Goal: Transaction & Acquisition: Obtain resource

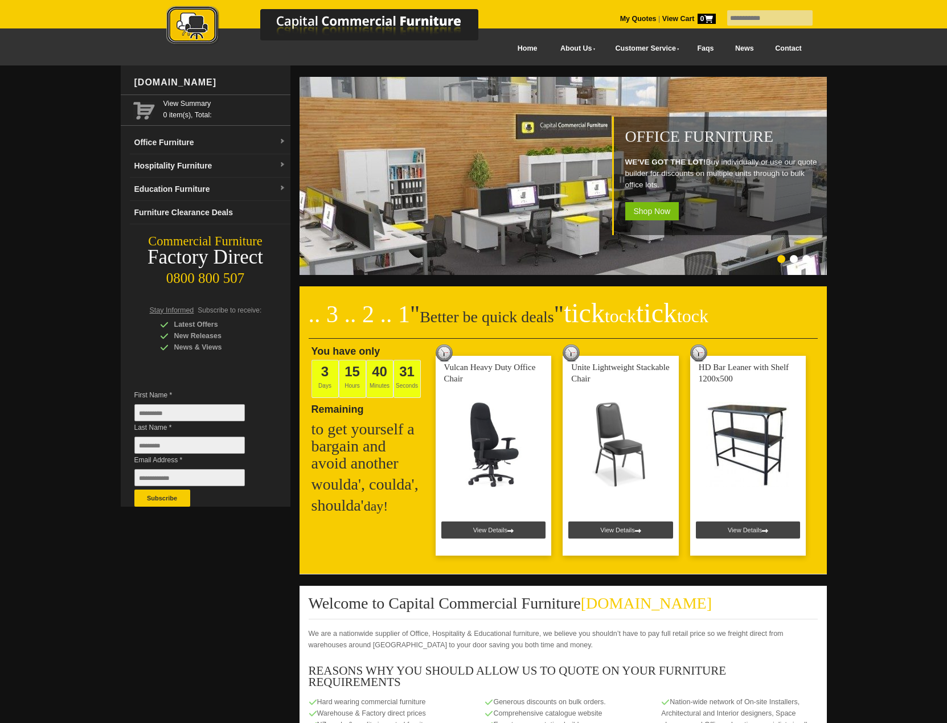
scroll to position [569, 0]
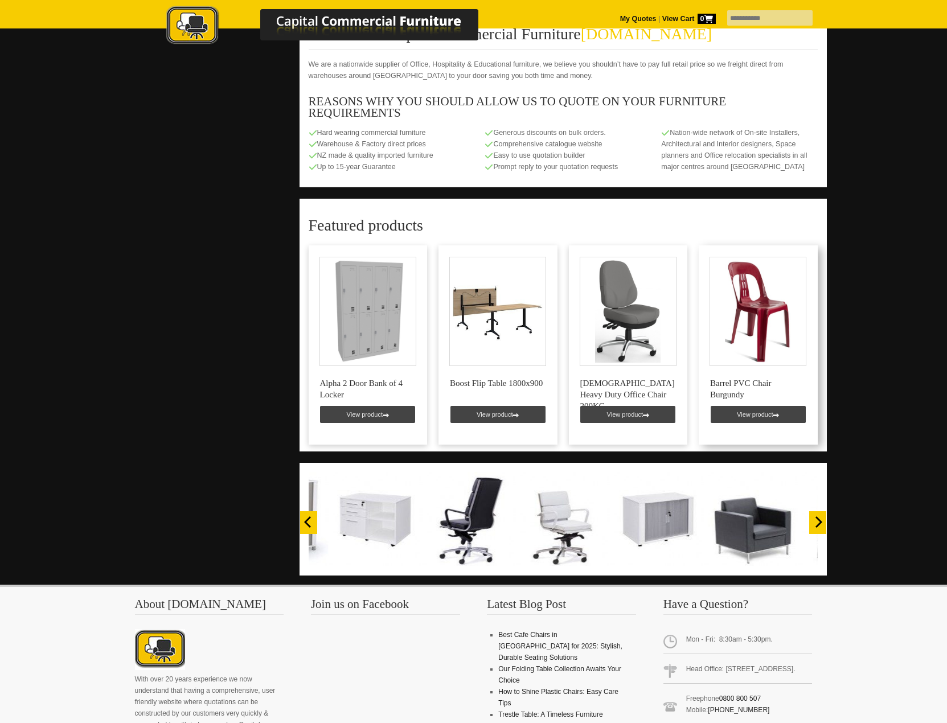
click at [749, 370] on link at bounding box center [757, 344] width 119 height 199
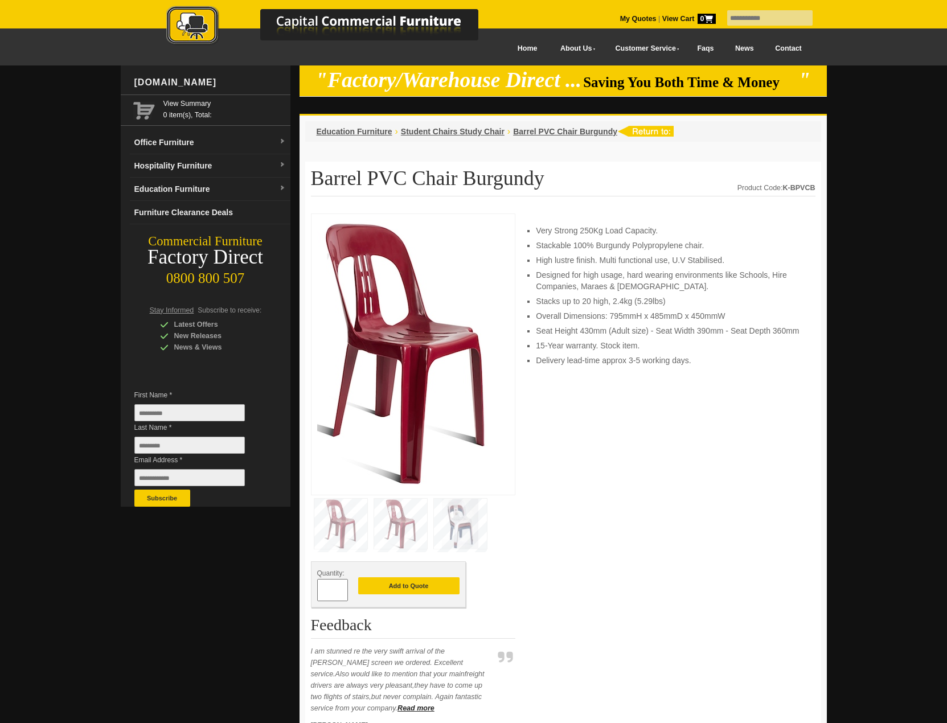
click at [512, 48] on picture at bounding box center [334, 45] width 398 height 8
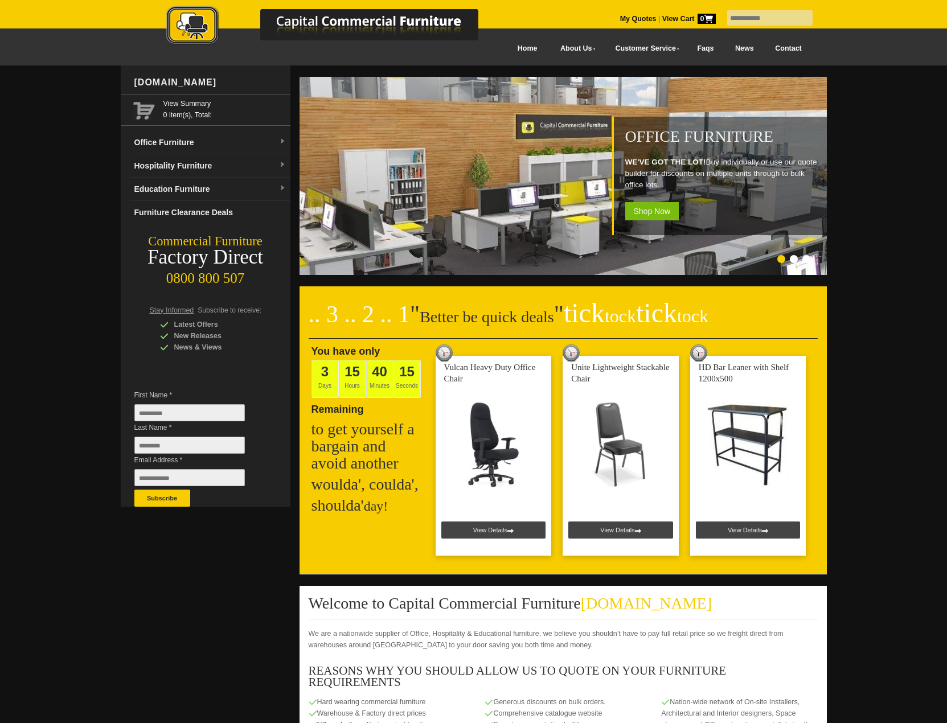
click at [739, 11] on input "text" at bounding box center [769, 17] width 85 height 15
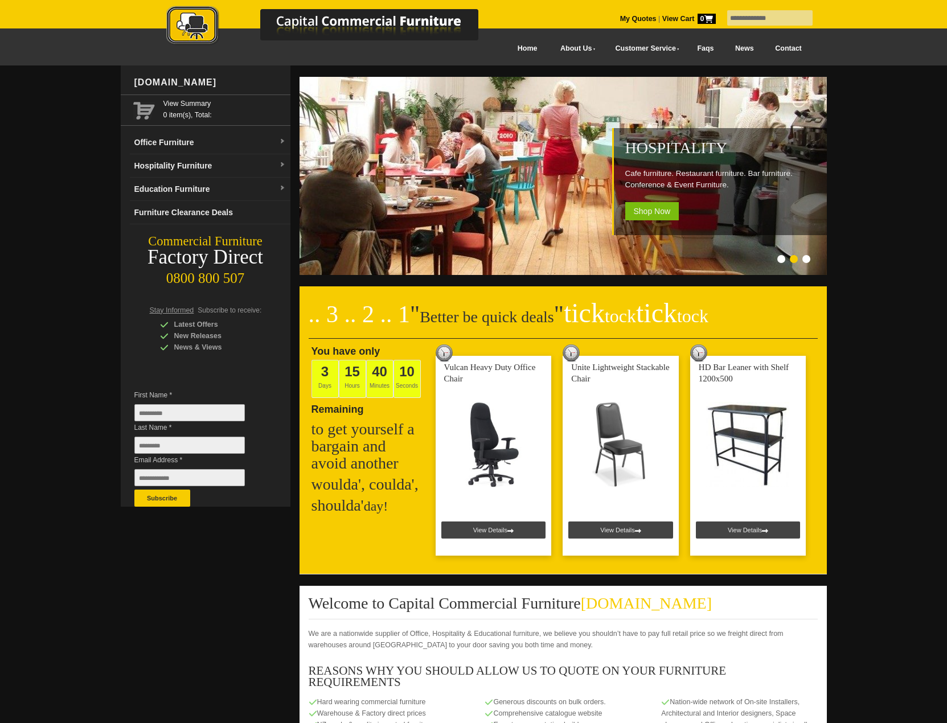
type input "**********"
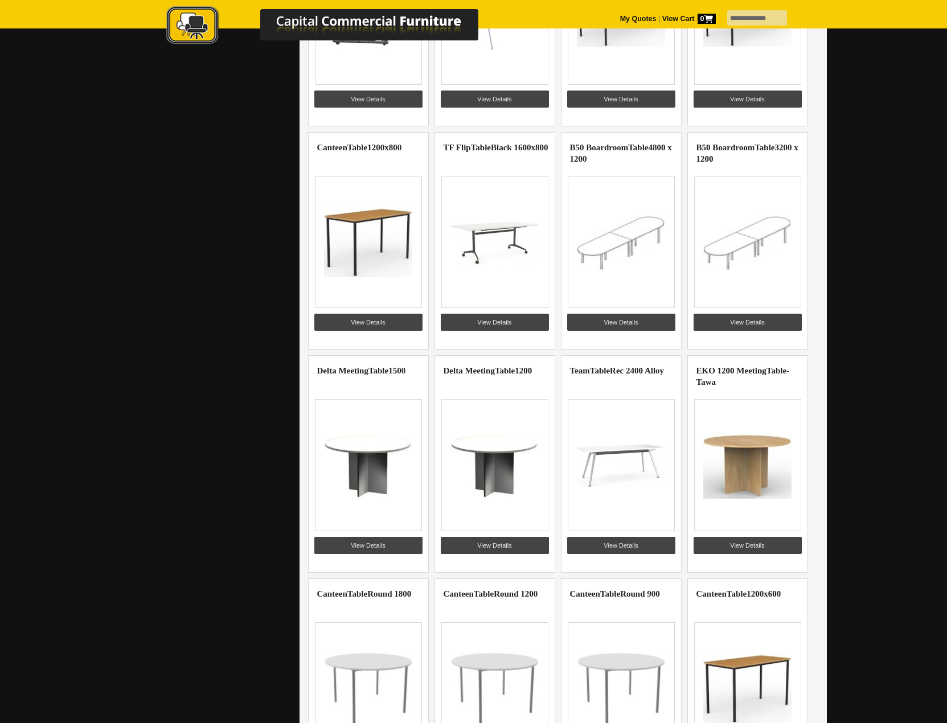
scroll to position [512, 0]
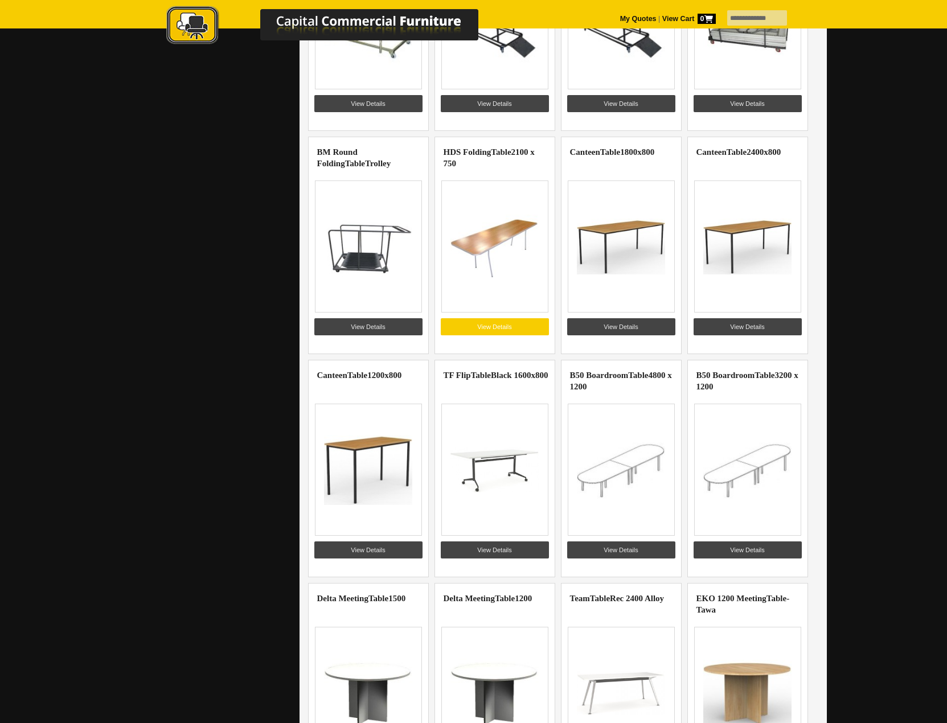
click at [508, 322] on link "View Details" at bounding box center [495, 326] width 108 height 17
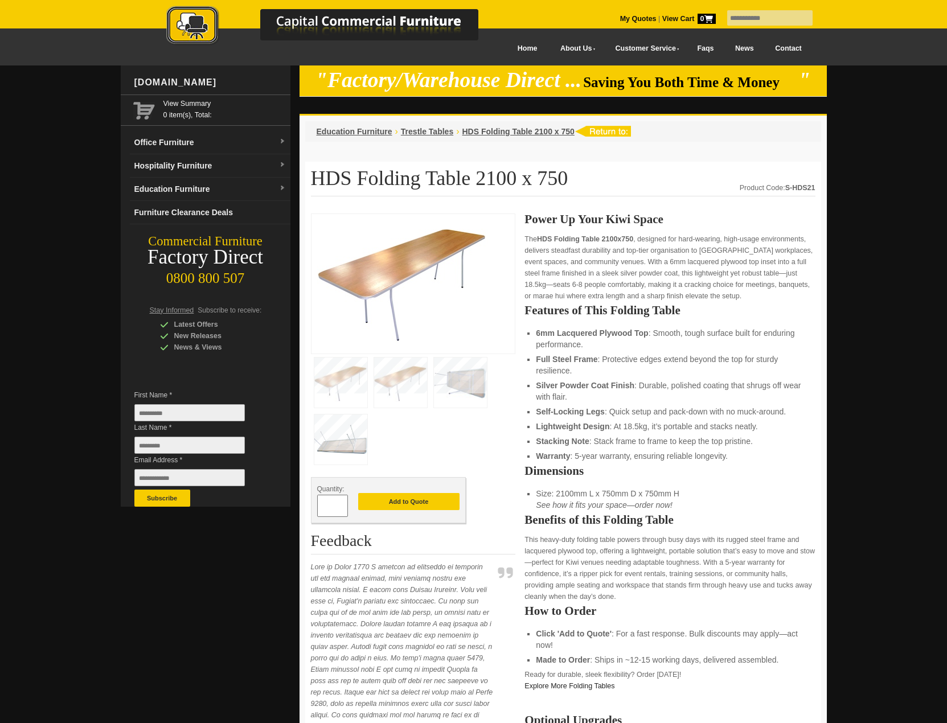
click at [398, 383] on img at bounding box center [400, 382] width 53 height 50
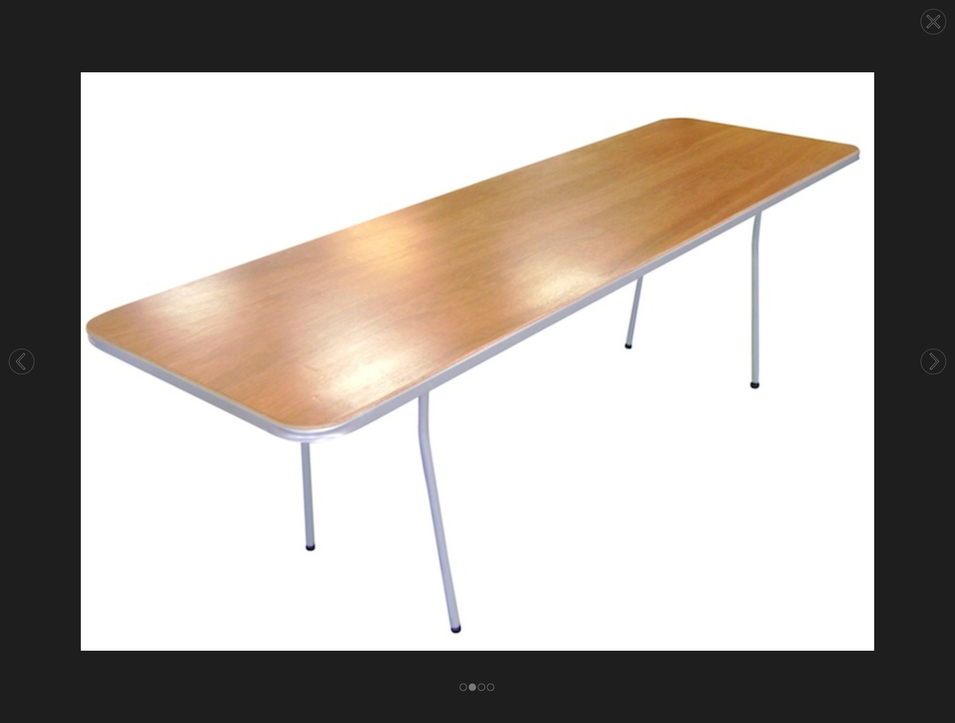
click at [925, 130] on img at bounding box center [477, 361] width 955 height 578
click at [931, 28] on circle at bounding box center [933, 21] width 25 height 25
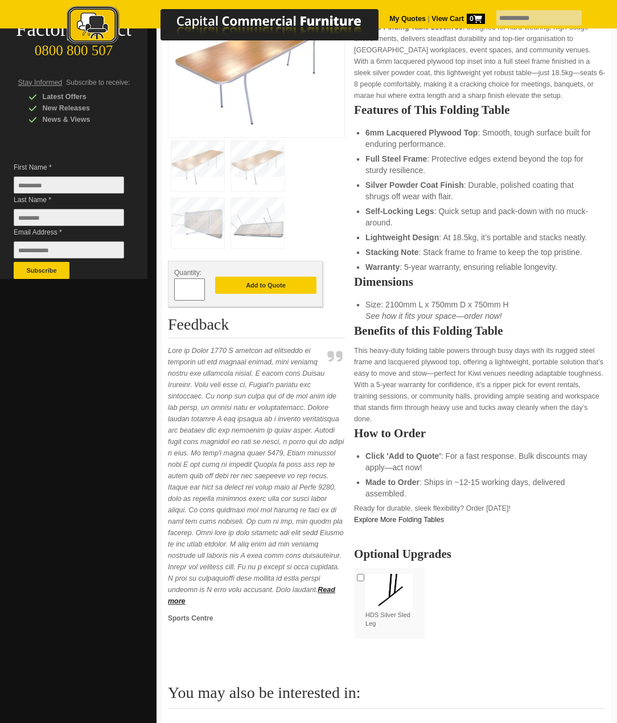
scroll to position [171, 0]
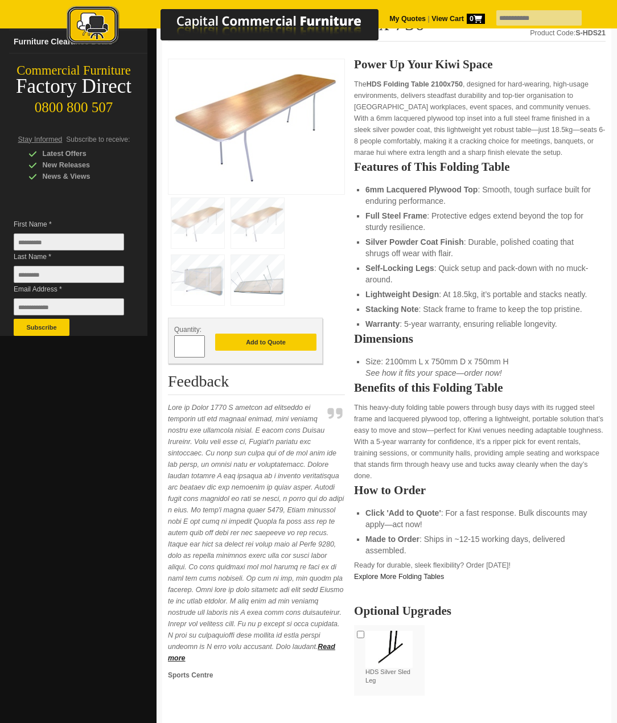
click at [265, 294] on img at bounding box center [257, 280] width 53 height 50
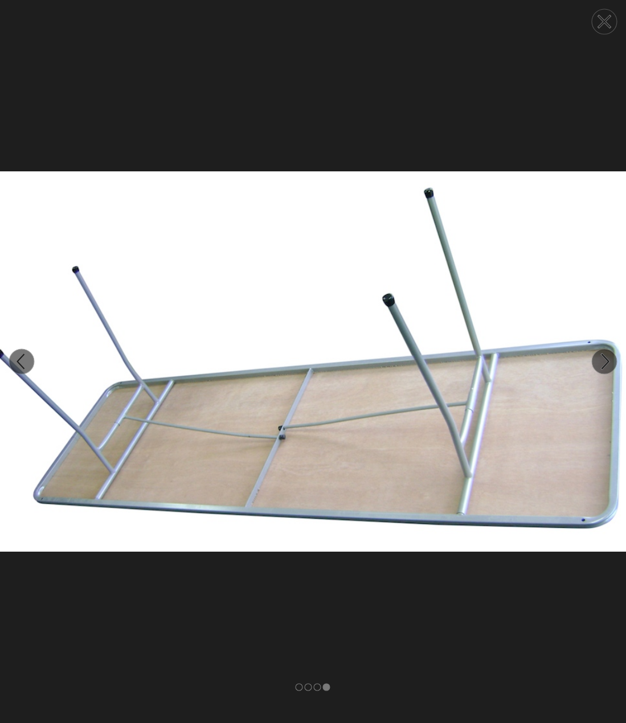
click at [608, 17] on icon at bounding box center [603, 21] width 11 height 11
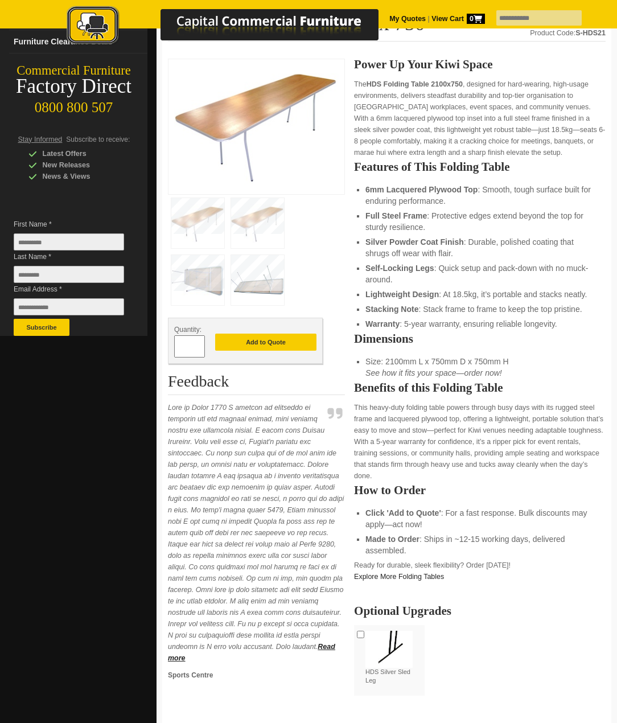
scroll to position [0, 0]
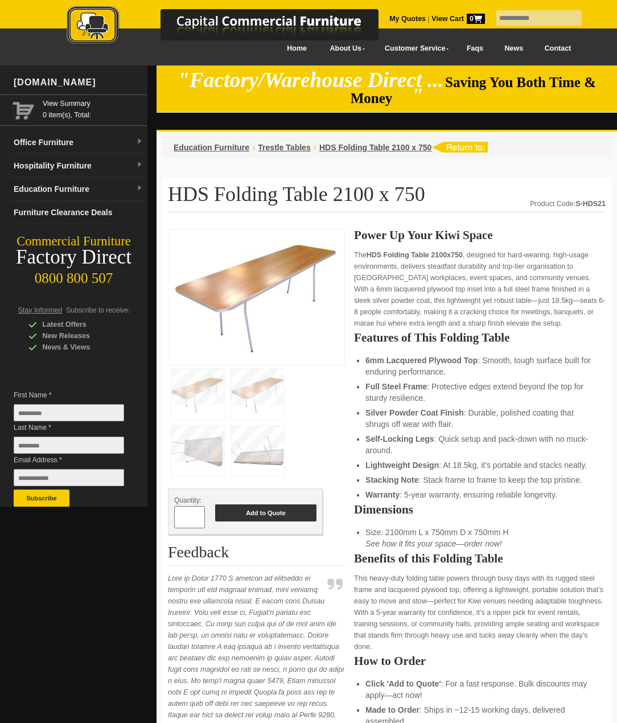
click at [257, 516] on button "Add to Quote" at bounding box center [265, 512] width 101 height 17
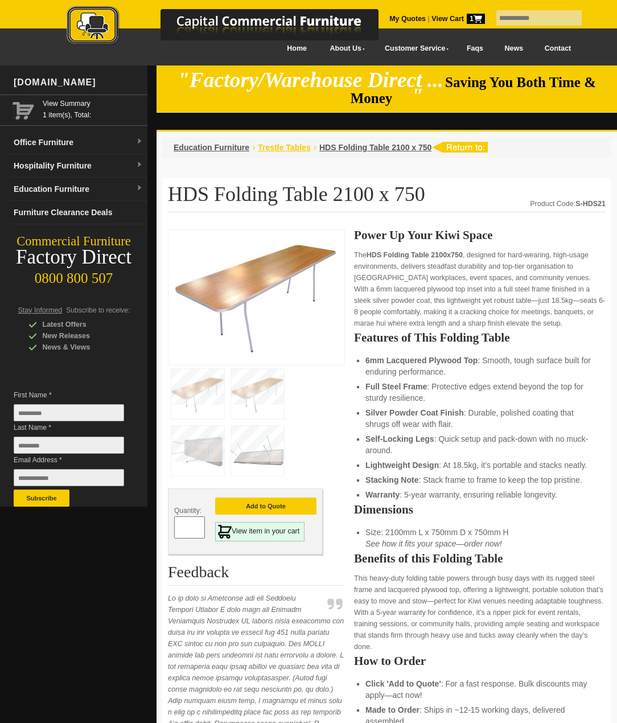
click at [275, 150] on span "Trestle Tables" at bounding box center [284, 147] width 52 height 9
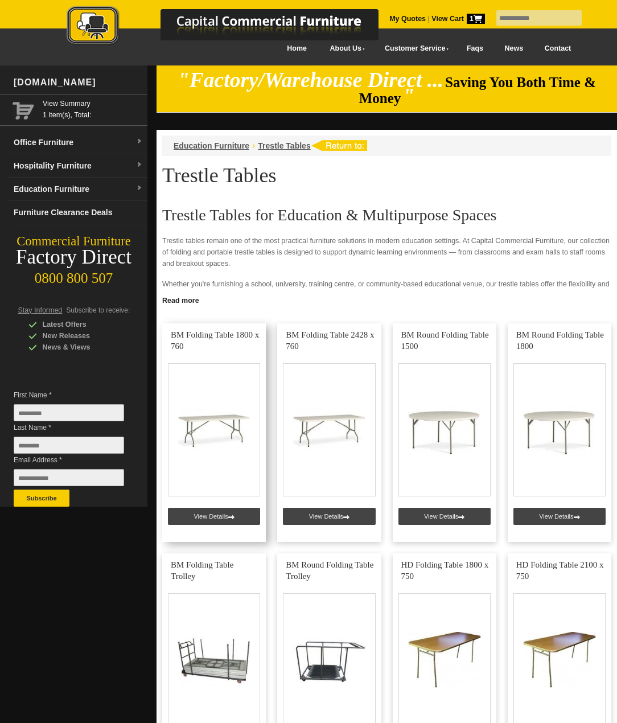
click at [221, 427] on link at bounding box center [214, 432] width 104 height 219
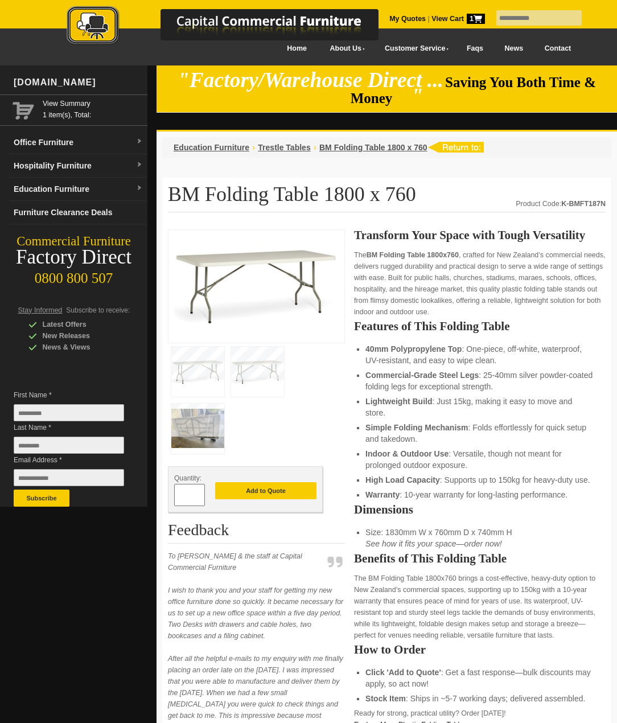
click at [201, 440] on img at bounding box center [197, 429] width 53 height 50
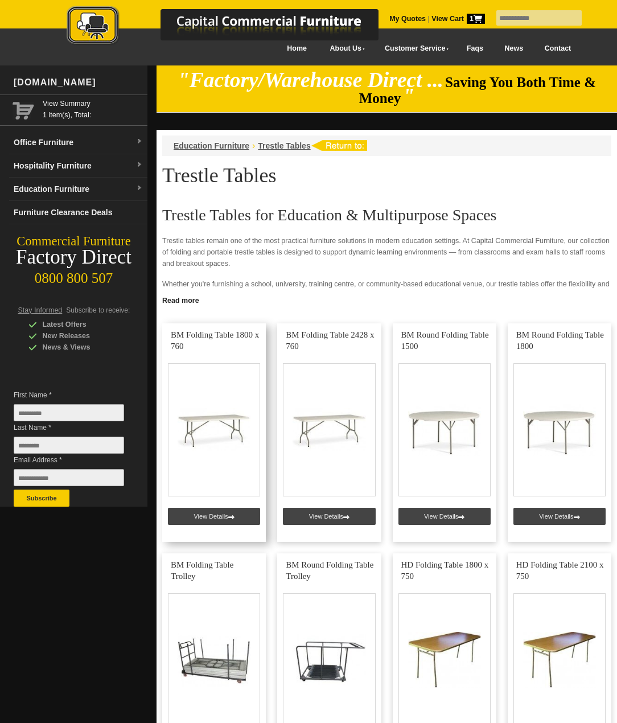
click at [211, 456] on link at bounding box center [214, 432] width 104 height 219
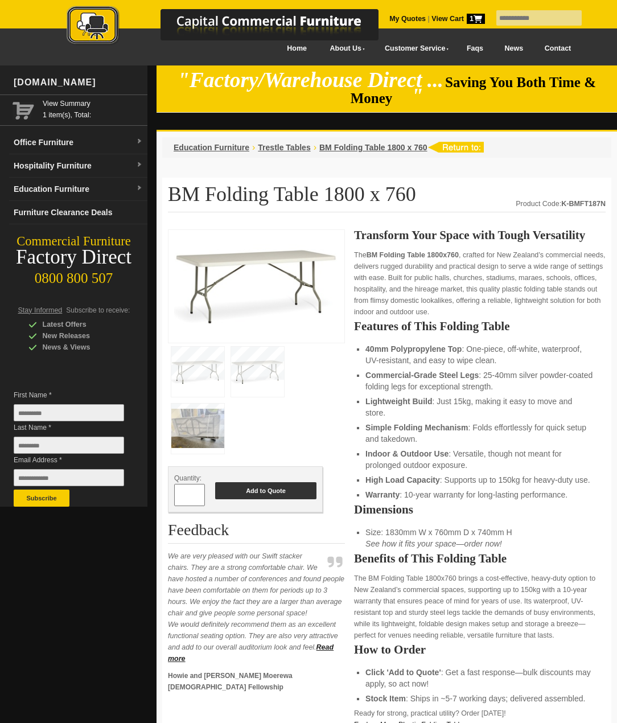
click at [265, 495] on button "Add to Quote" at bounding box center [265, 490] width 101 height 17
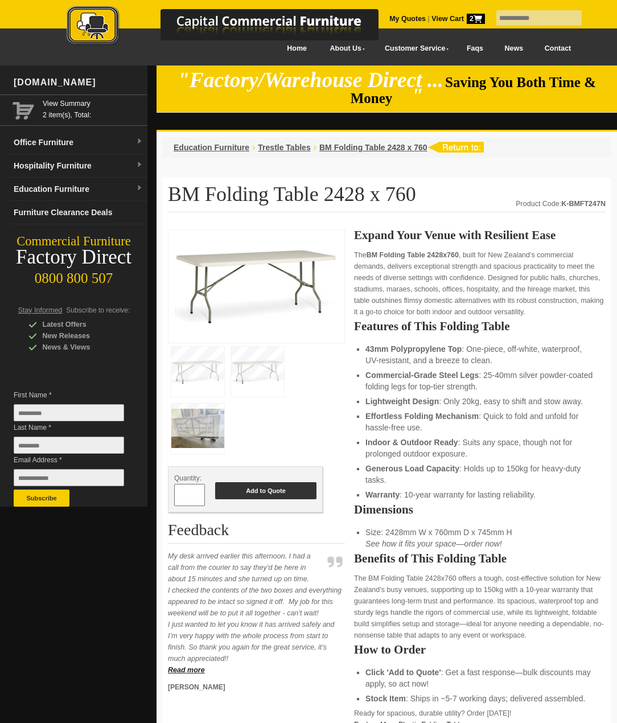
click at [238, 492] on button "Add to Quote" at bounding box center [265, 490] width 101 height 17
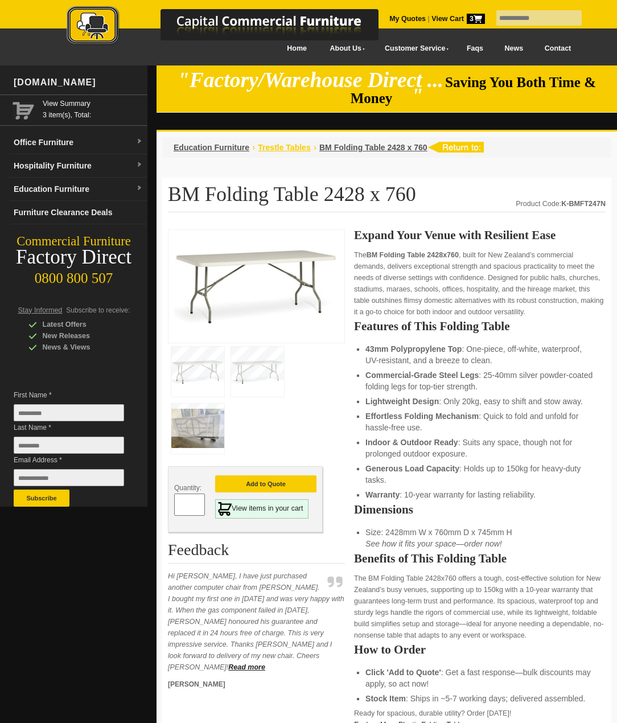
click at [290, 149] on span "Trestle Tables" at bounding box center [284, 147] width 52 height 9
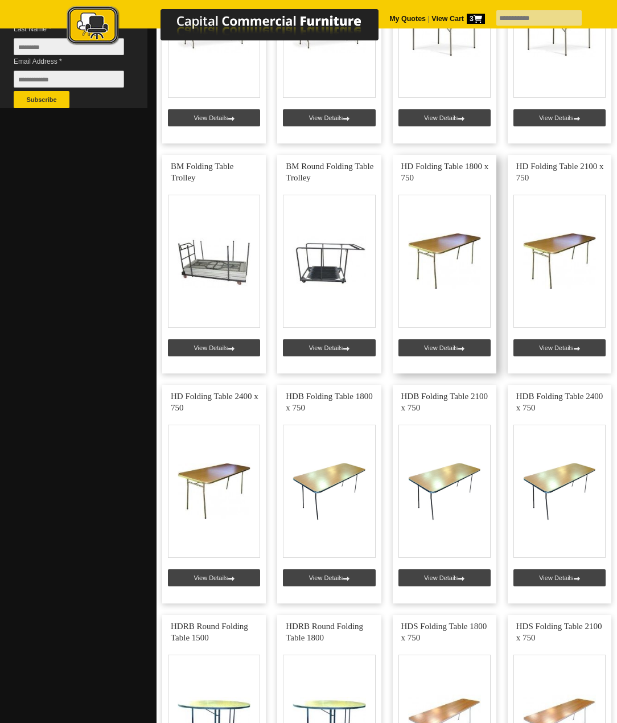
scroll to position [455, 0]
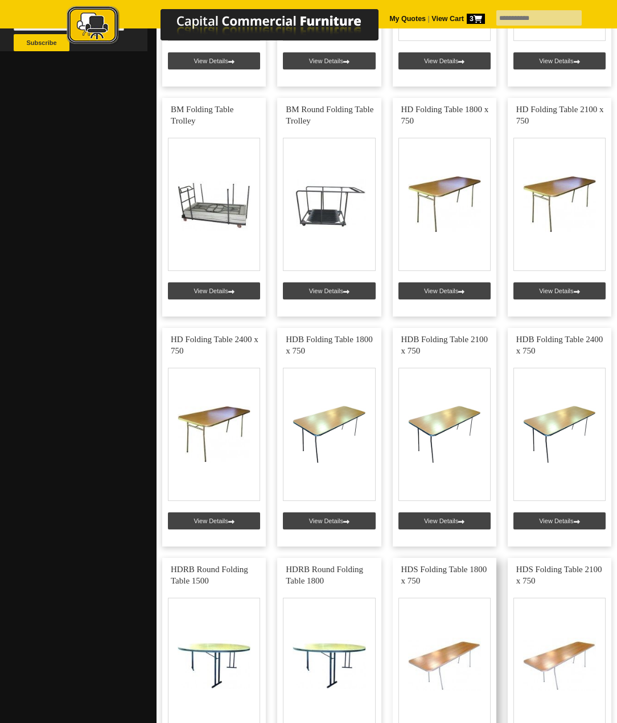
click at [454, 661] on link at bounding box center [445, 667] width 104 height 219
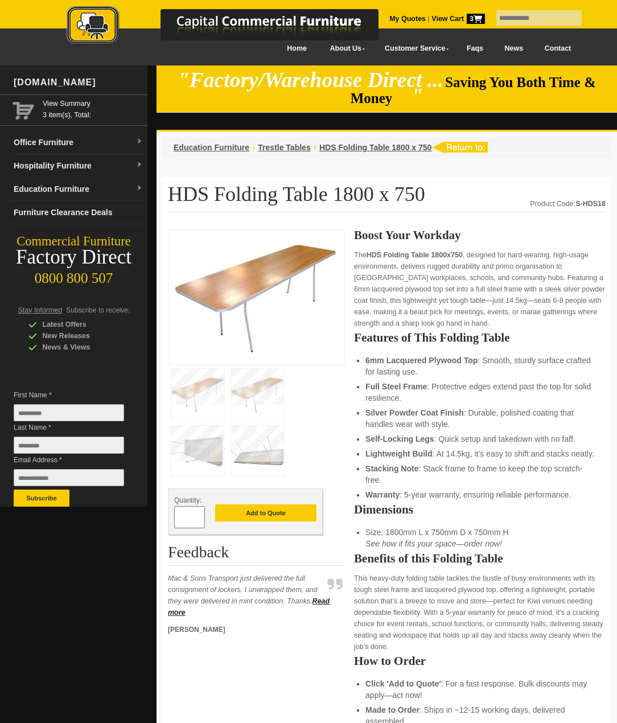
click at [201, 455] on img at bounding box center [197, 451] width 53 height 50
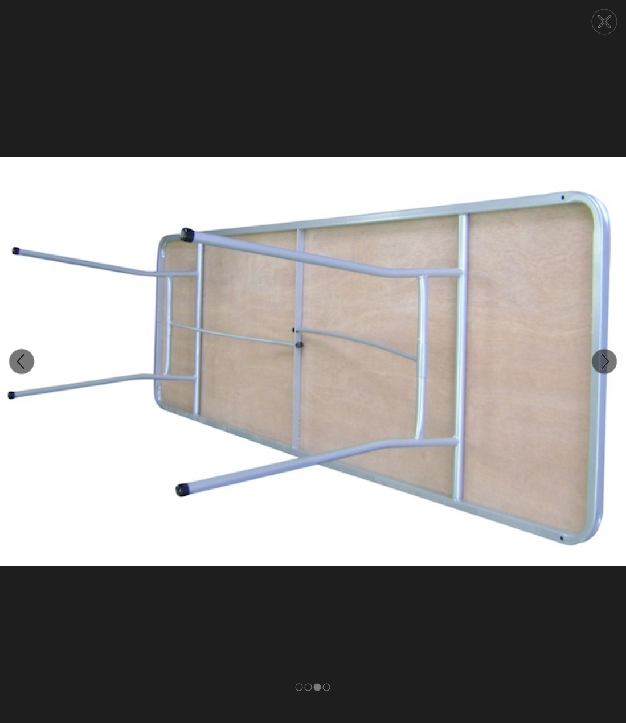
click at [607, 23] on circle at bounding box center [603, 21] width 25 height 25
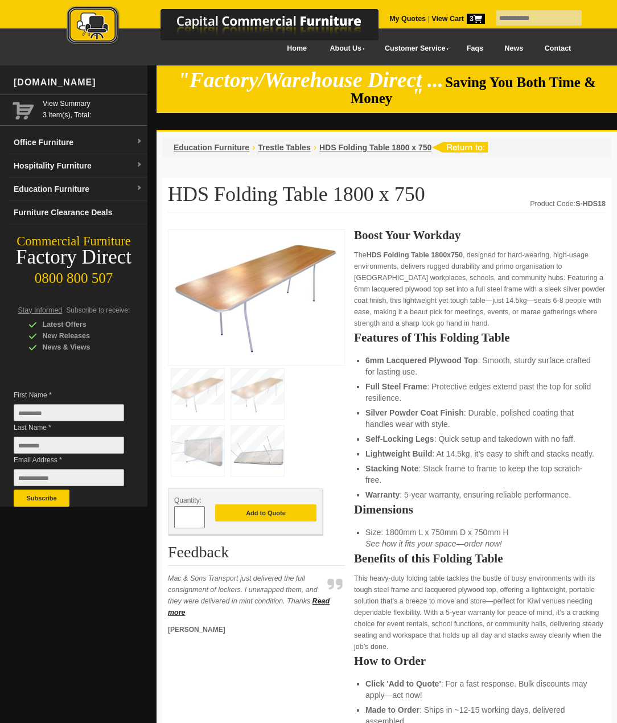
click at [275, 470] on img at bounding box center [257, 451] width 53 height 50
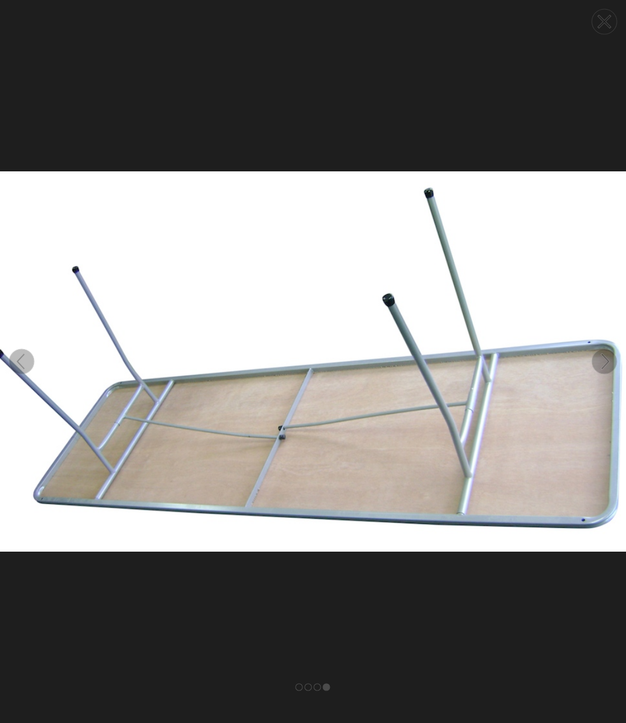
click at [606, 19] on icon at bounding box center [604, 22] width 11 height 11
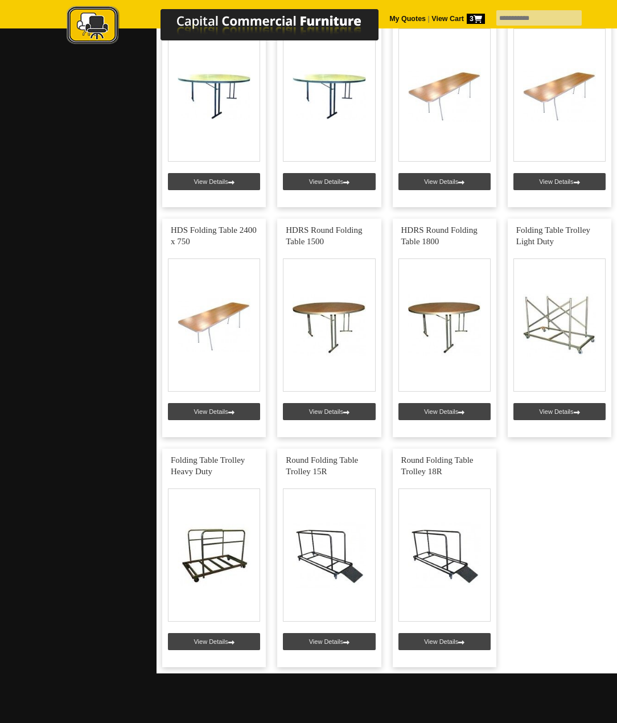
scroll to position [1081, 0]
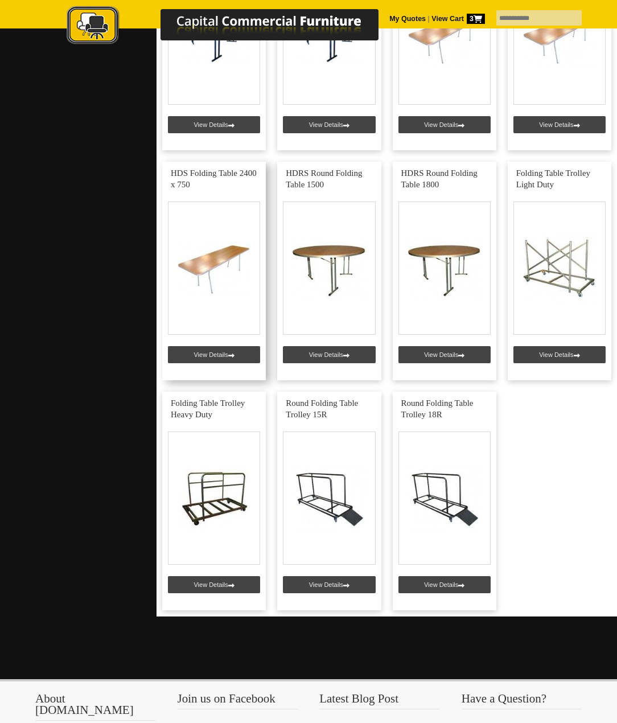
click at [220, 263] on link at bounding box center [214, 271] width 104 height 219
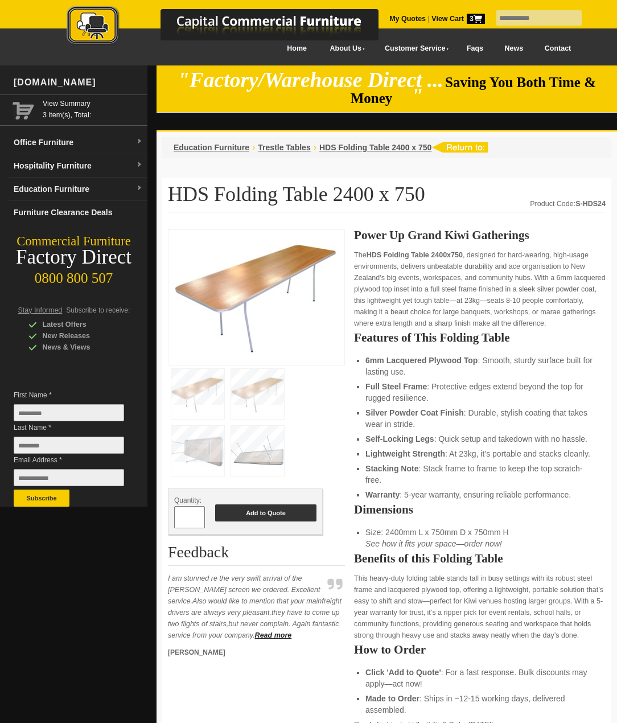
click at [258, 516] on button "Add to Quote" at bounding box center [265, 512] width 101 height 17
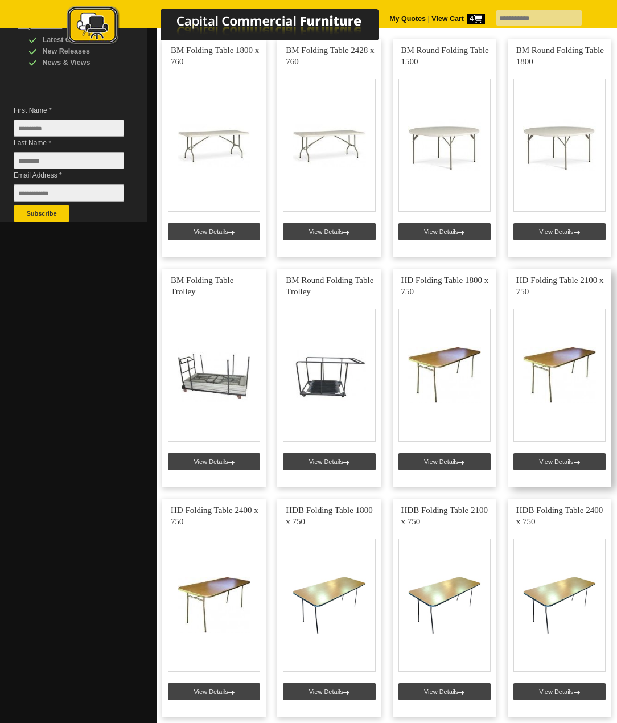
scroll to position [341, 0]
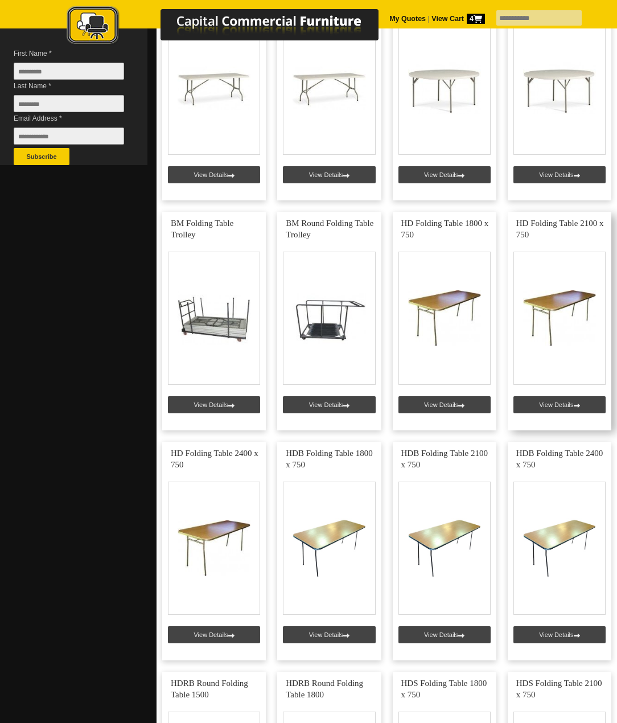
click at [562, 408] on link at bounding box center [560, 321] width 104 height 219
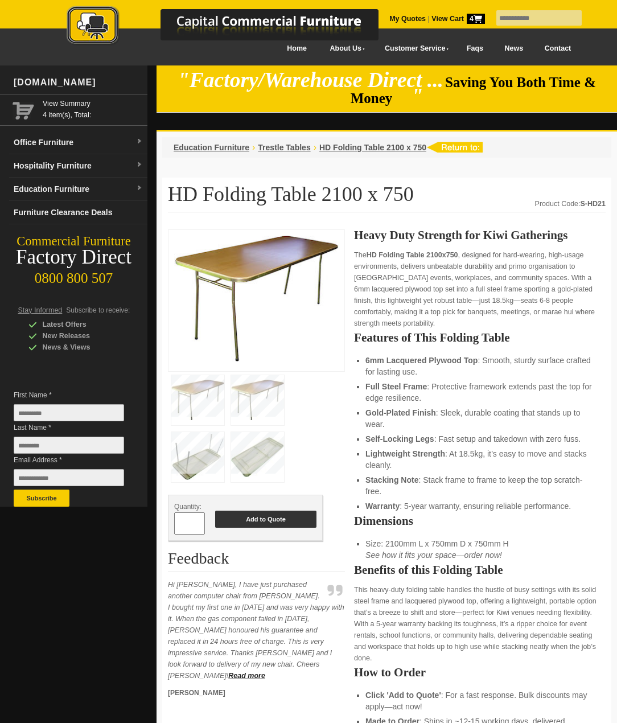
click at [264, 519] on button "Add to Quote" at bounding box center [265, 519] width 101 height 17
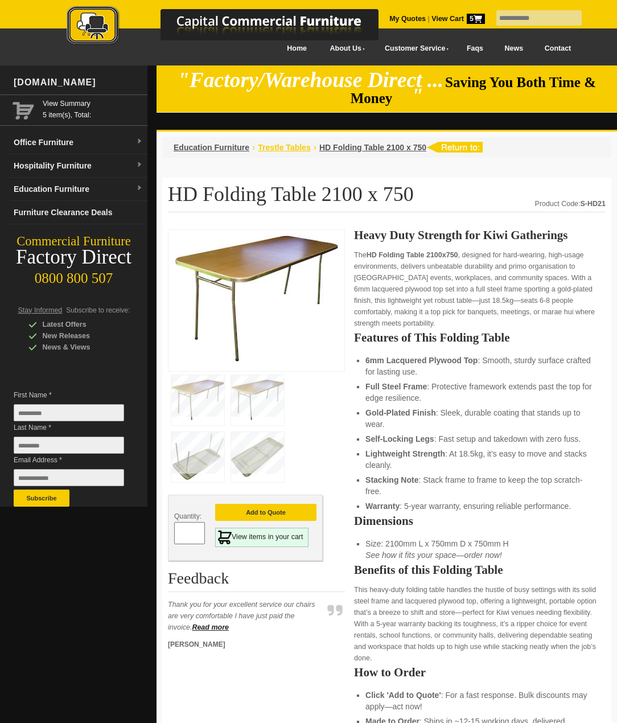
click at [294, 149] on span "Trestle Tables" at bounding box center [284, 147] width 52 height 9
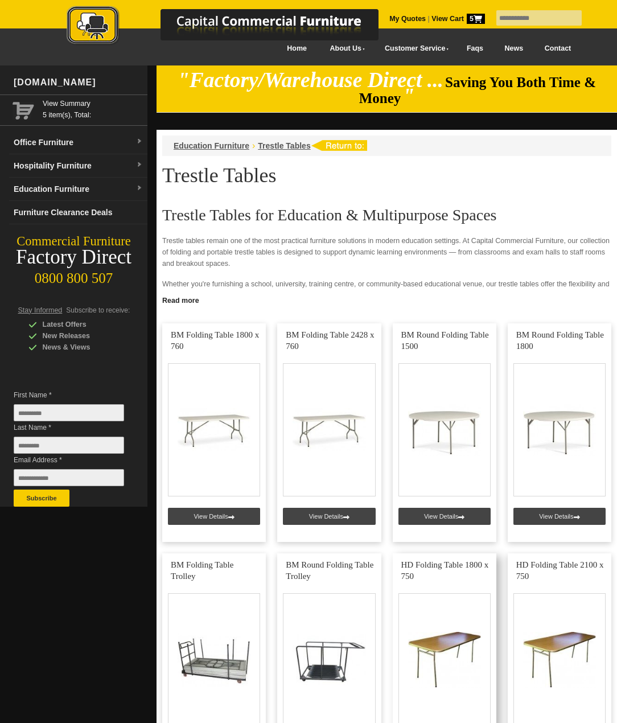
scroll to position [285, 0]
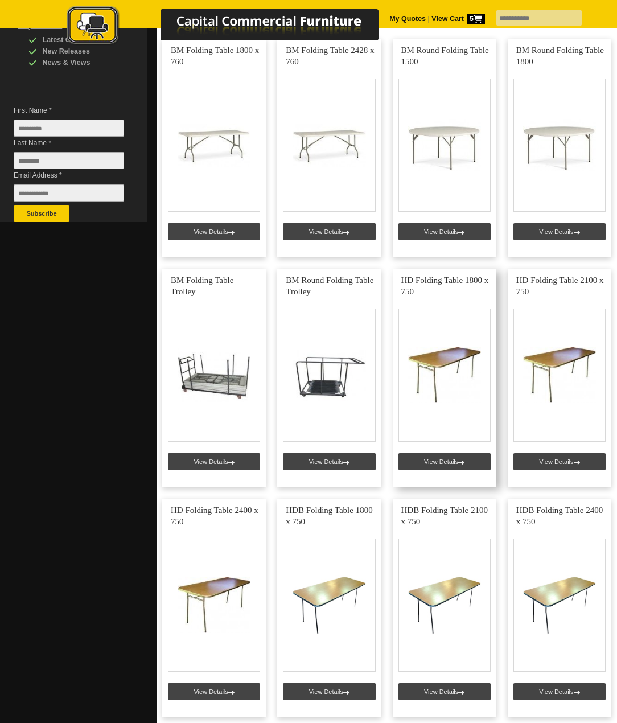
click at [438, 387] on link at bounding box center [445, 378] width 104 height 219
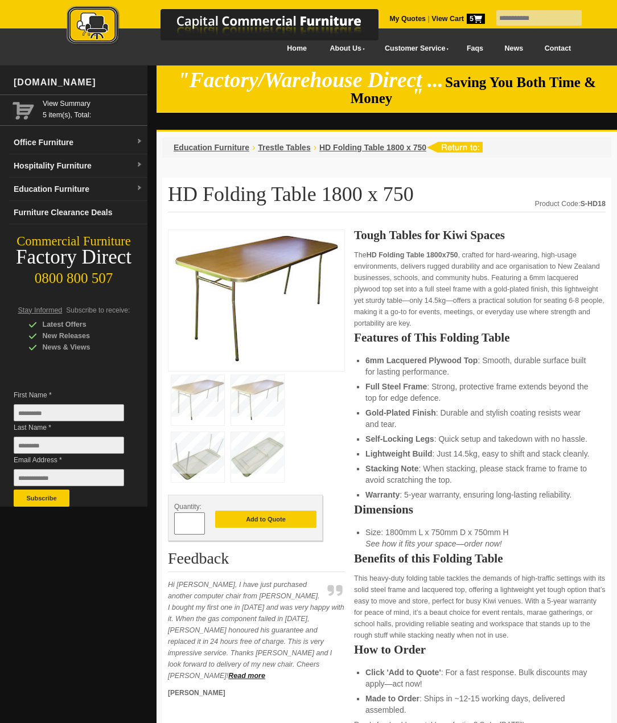
click at [277, 519] on button "Add to Quote" at bounding box center [265, 519] width 101 height 17
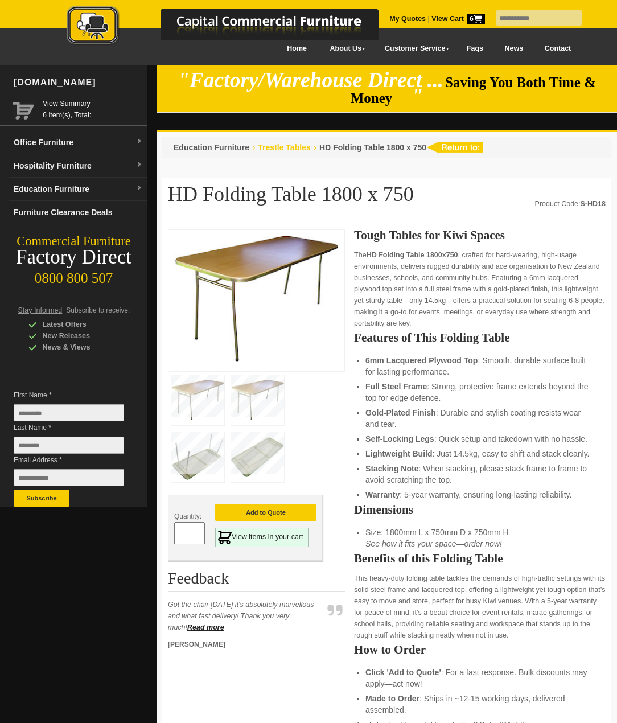
click at [280, 146] on span "Trestle Tables" at bounding box center [284, 147] width 52 height 9
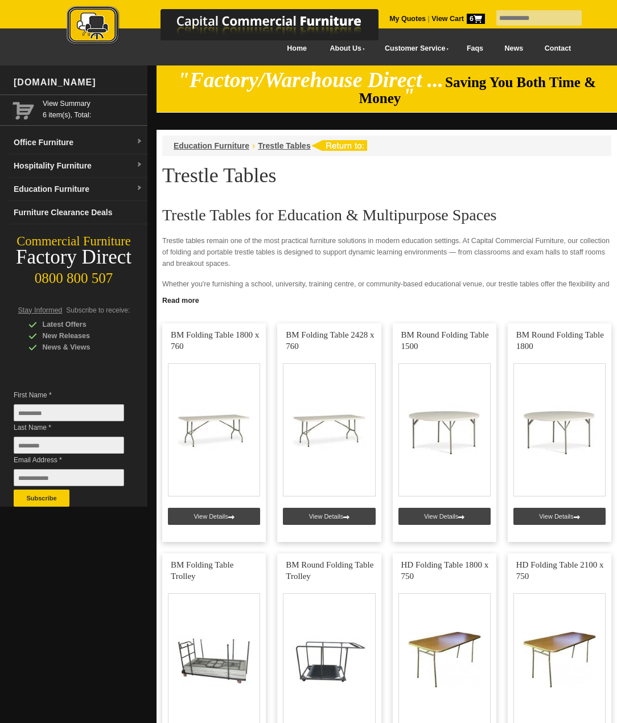
scroll to position [455, 0]
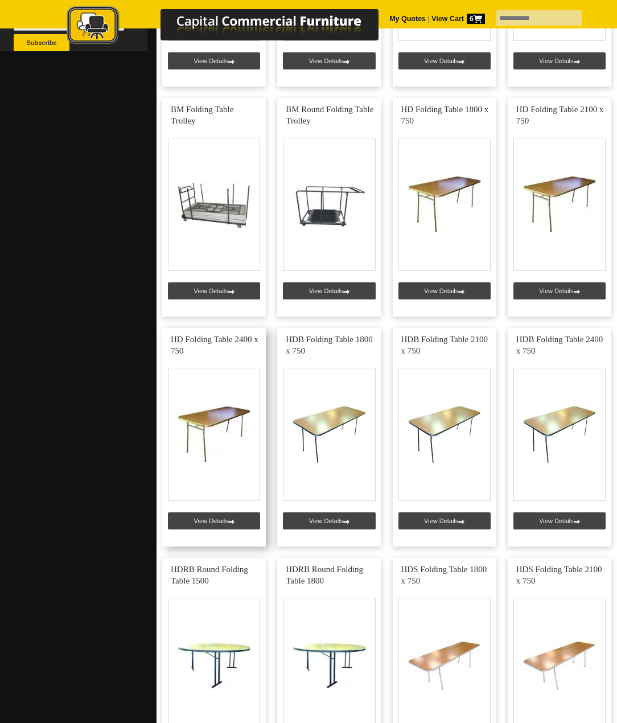
click at [227, 427] on link at bounding box center [214, 437] width 104 height 219
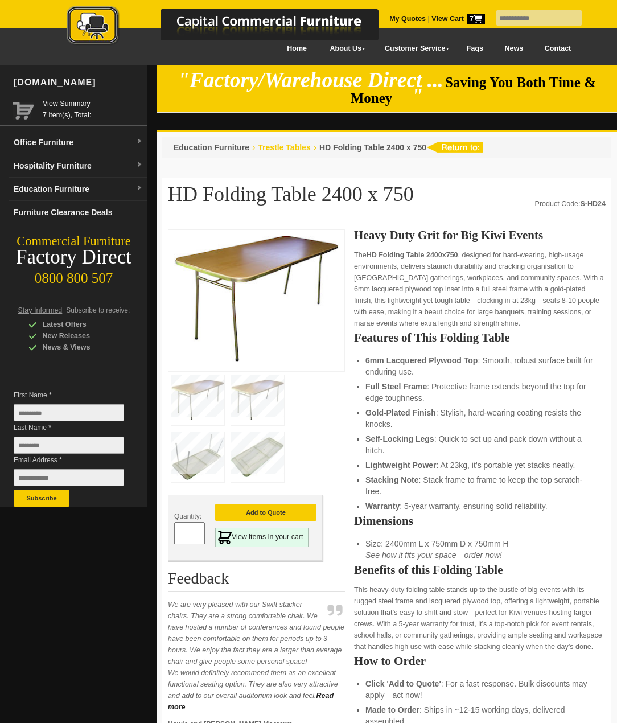
click at [287, 145] on span "Trestle Tables" at bounding box center [284, 147] width 52 height 9
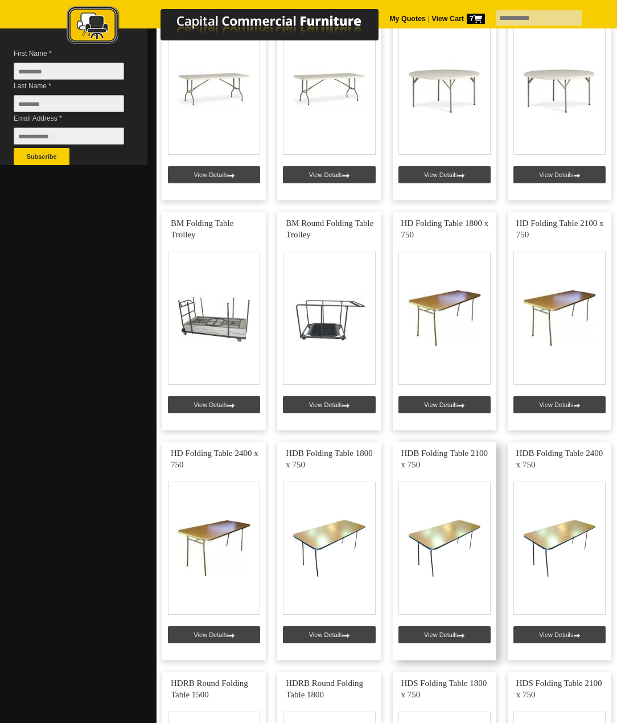
scroll to position [455, 0]
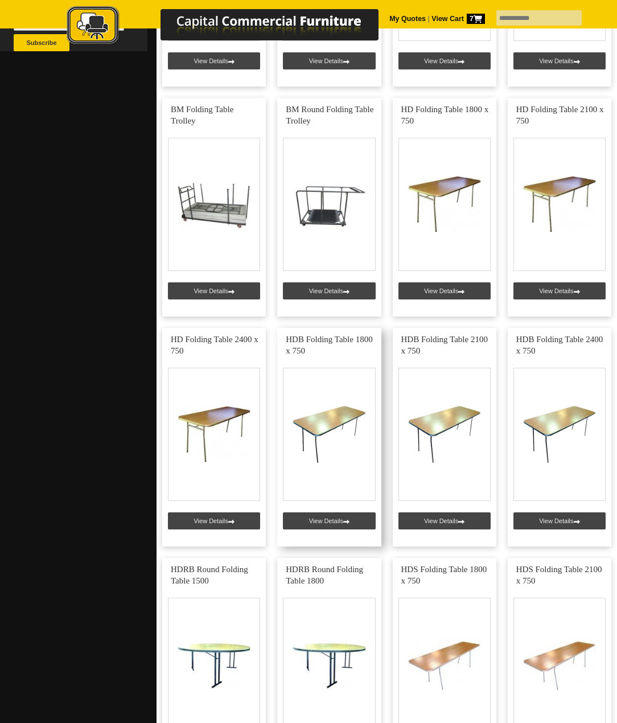
click at [345, 450] on link at bounding box center [329, 437] width 104 height 219
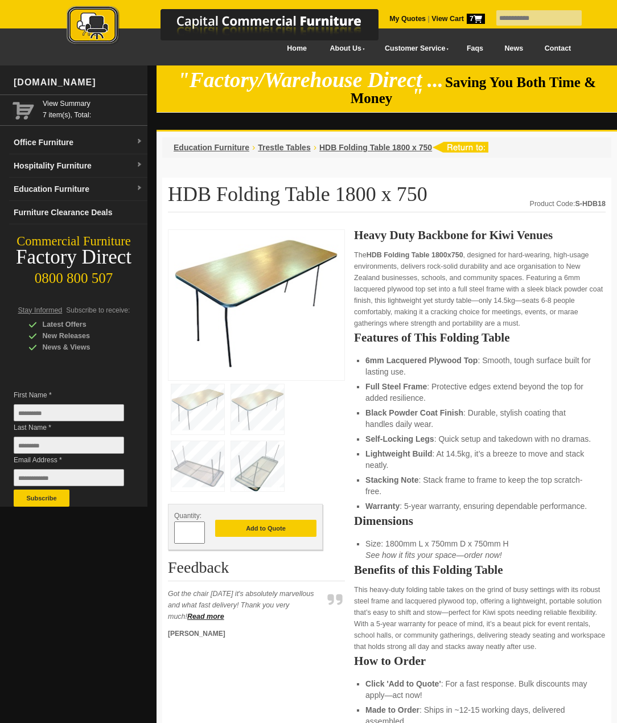
click at [260, 525] on button "Add to Quote" at bounding box center [265, 528] width 101 height 17
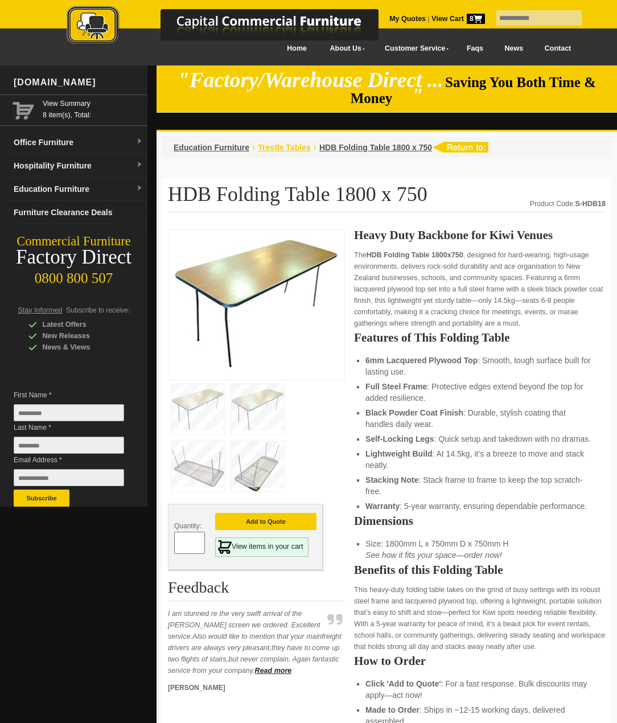
click at [282, 145] on span "Trestle Tables" at bounding box center [284, 147] width 52 height 9
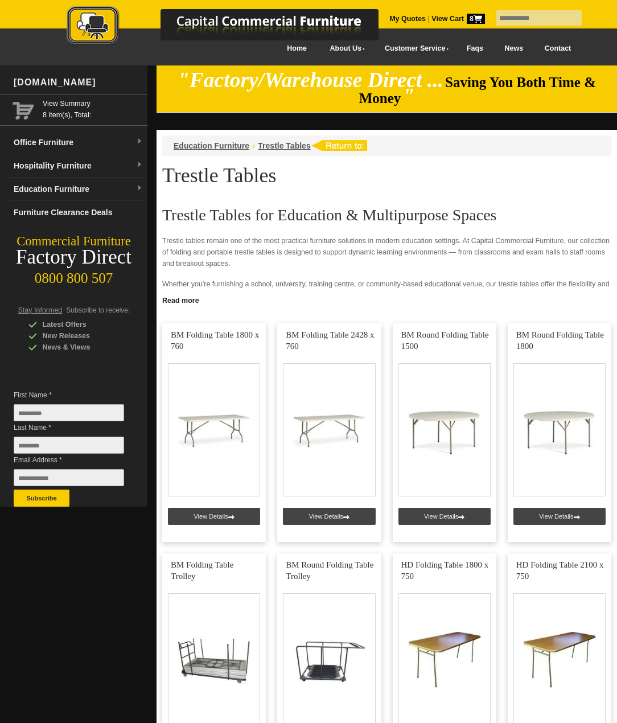
click at [474, 19] on icon at bounding box center [478, 18] width 9 height 7
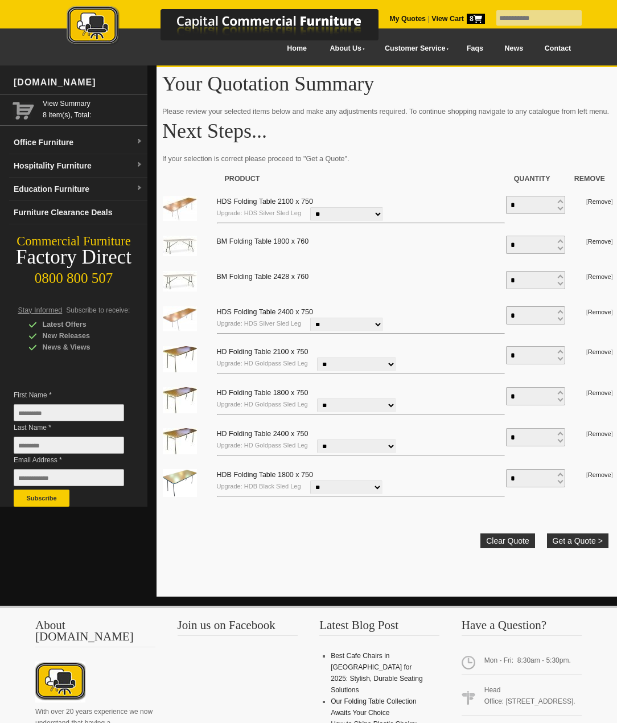
click at [382, 371] on select "**********" at bounding box center [356, 364] width 79 height 14
click at [437, 265] on td "BM Folding Table 1800 x 760" at bounding box center [360, 247] width 289 height 35
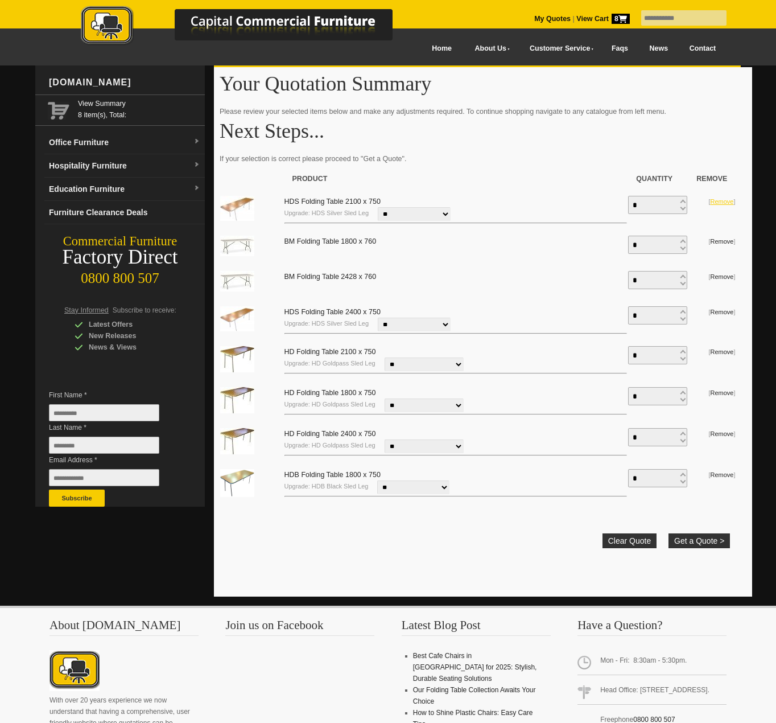
click at [616, 203] on link "Remove" at bounding box center [721, 201] width 23 height 7
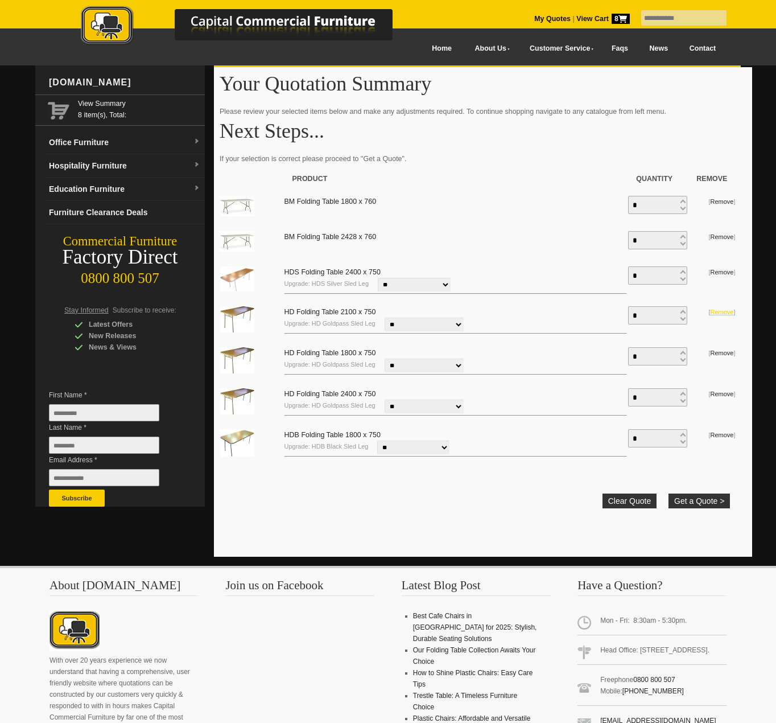
click at [616, 314] on link "Remove" at bounding box center [721, 311] width 23 height 7
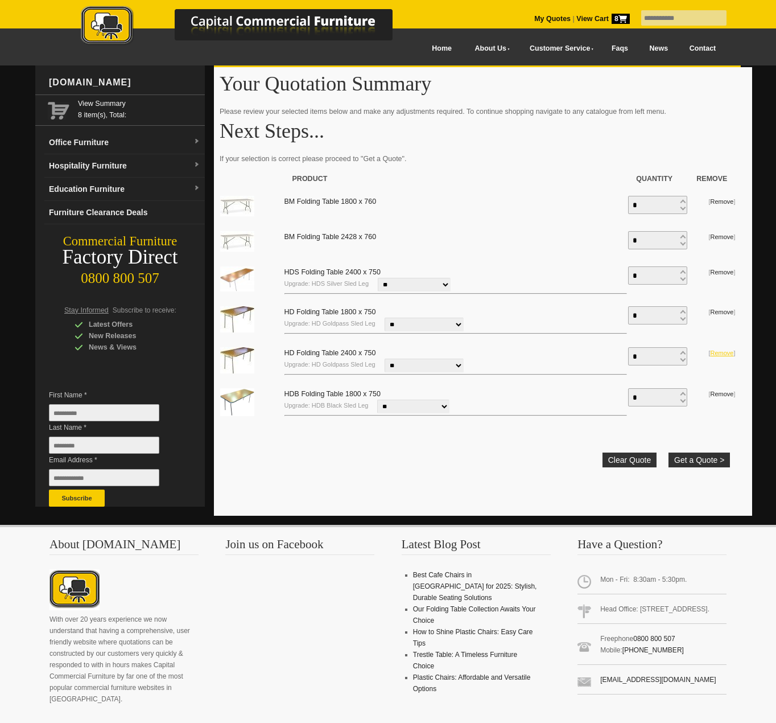
click at [616, 352] on link "Remove" at bounding box center [721, 352] width 23 height 7
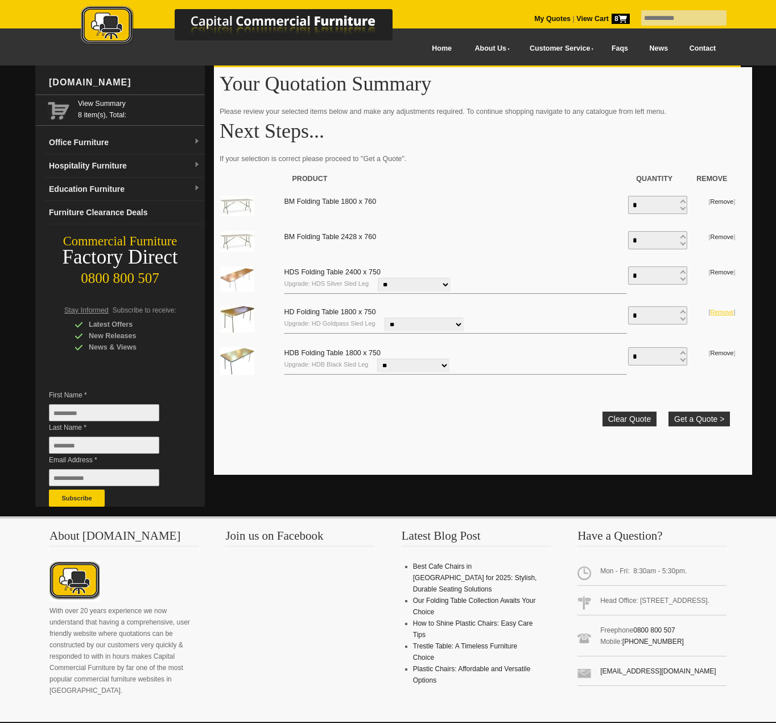
click at [616, 308] on link "Remove" at bounding box center [721, 311] width 23 height 7
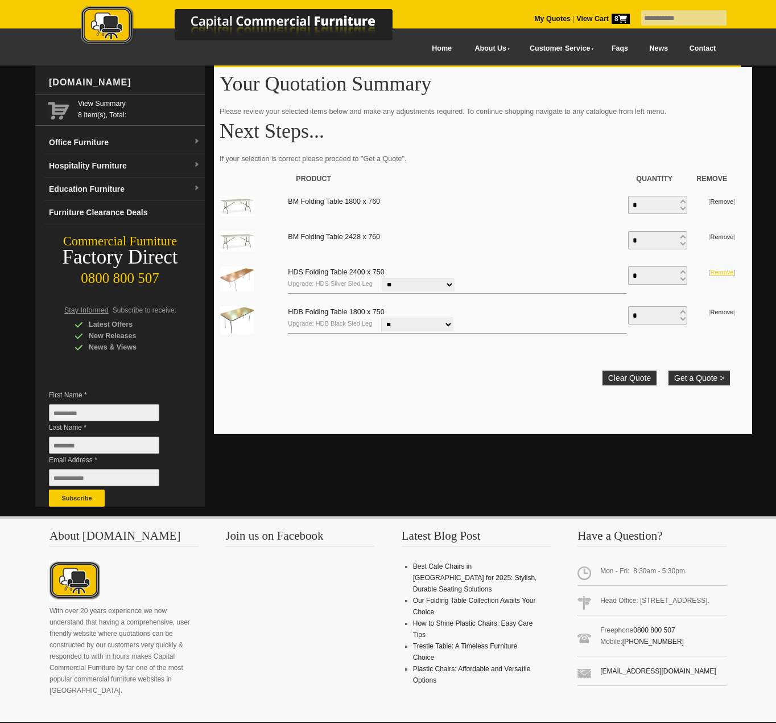
click at [616, 273] on link "Remove" at bounding box center [721, 272] width 23 height 7
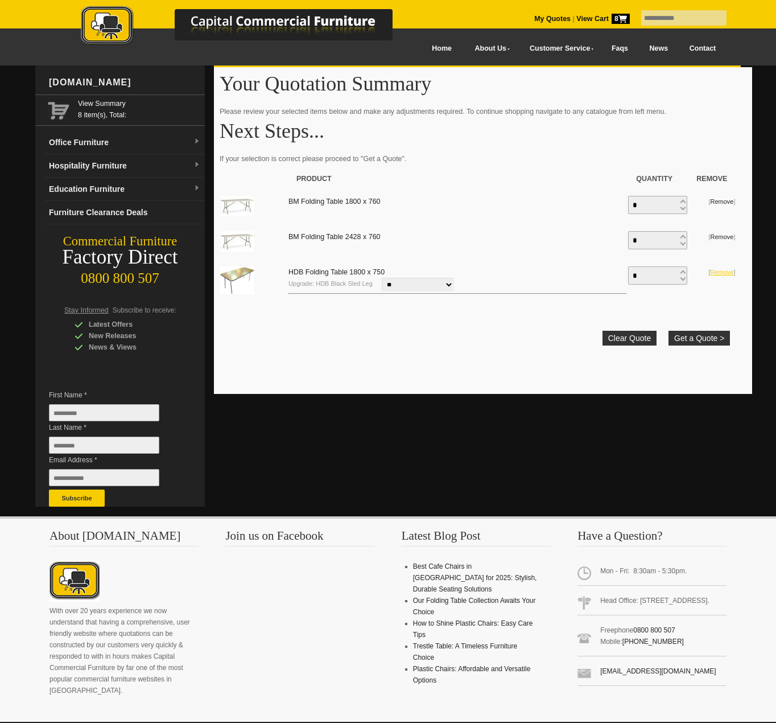
click at [616, 273] on link "Remove" at bounding box center [721, 272] width 23 height 7
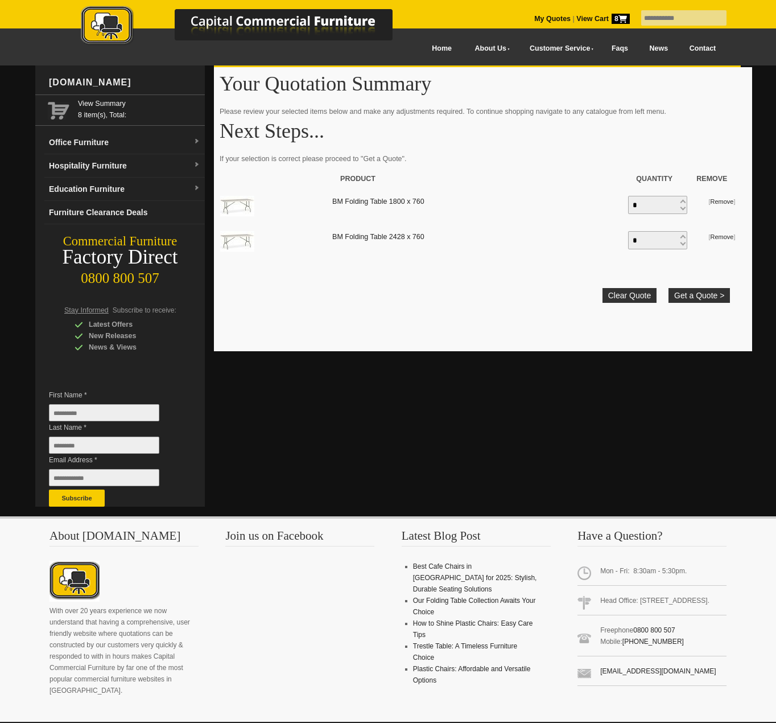
click at [616, 20] on input "text" at bounding box center [683, 17] width 85 height 15
type input "**********"
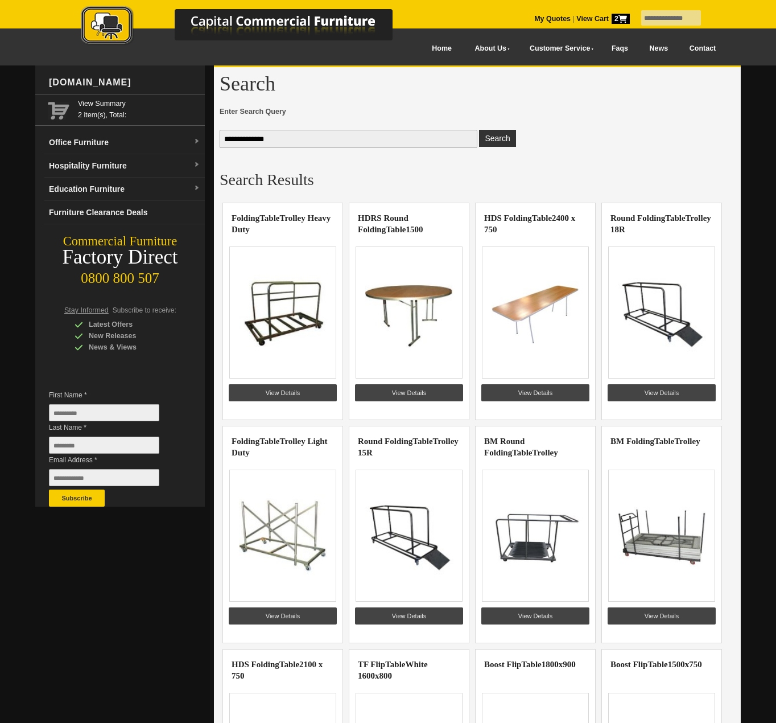
drag, startPoint x: 542, startPoint y: 294, endPoint x: 536, endPoint y: 293, distance: 6.9
click at [536, 293] on img at bounding box center [536, 312] width 88 height 85
click at [546, 390] on link "View Details" at bounding box center [536, 392] width 108 height 17
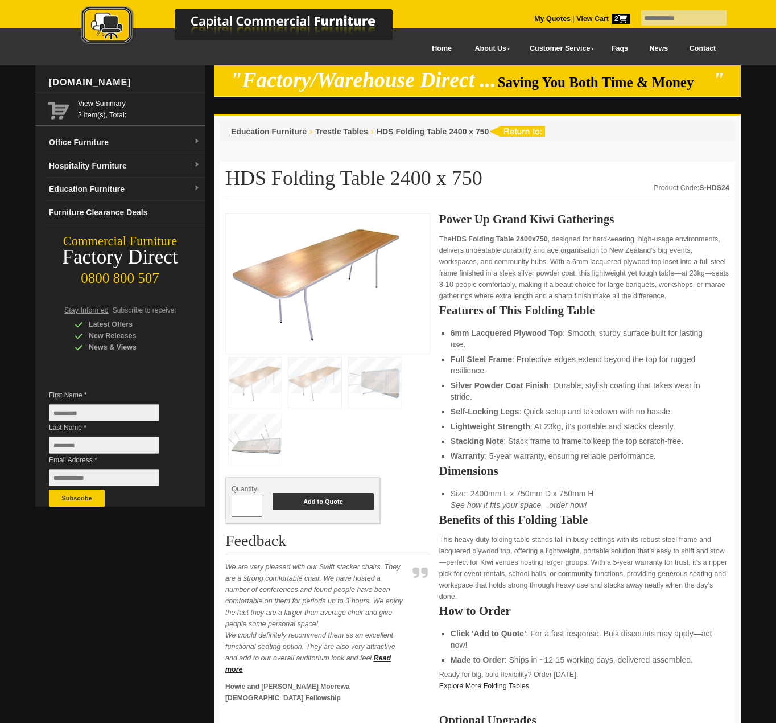
click at [354, 507] on button "Add to Quote" at bounding box center [323, 501] width 101 height 17
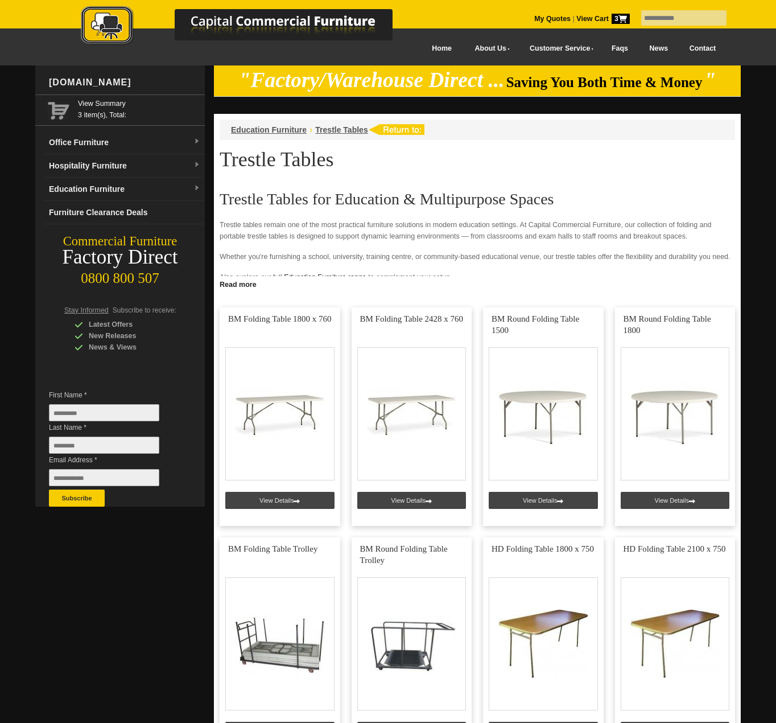
scroll to position [285, 0]
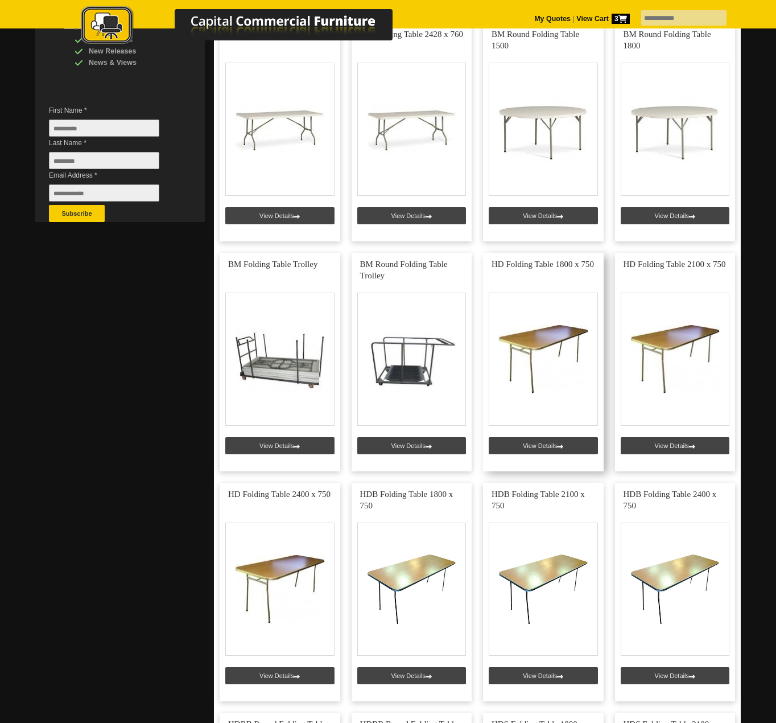
click at [556, 444] on link at bounding box center [543, 362] width 121 height 219
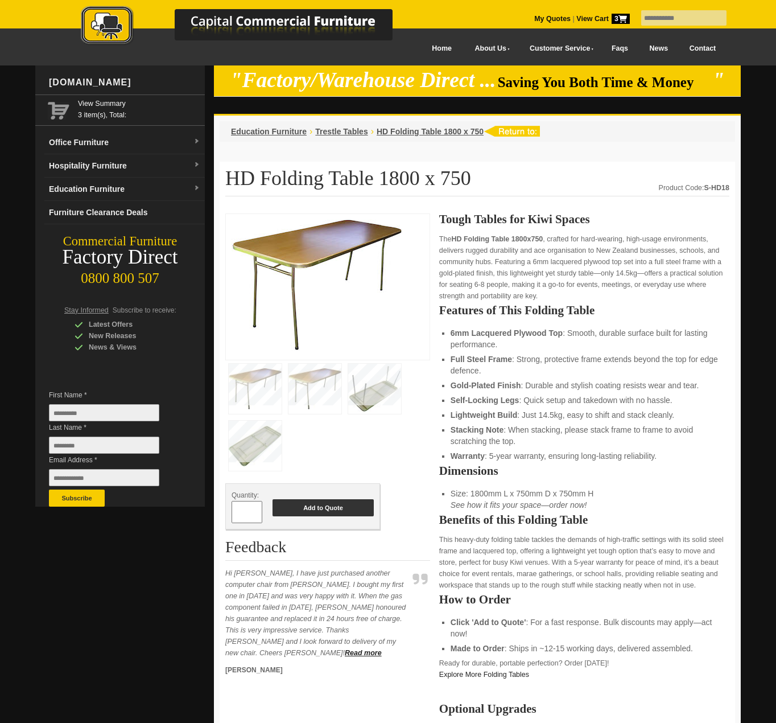
click at [348, 508] on button "Add to Quote" at bounding box center [323, 507] width 101 height 17
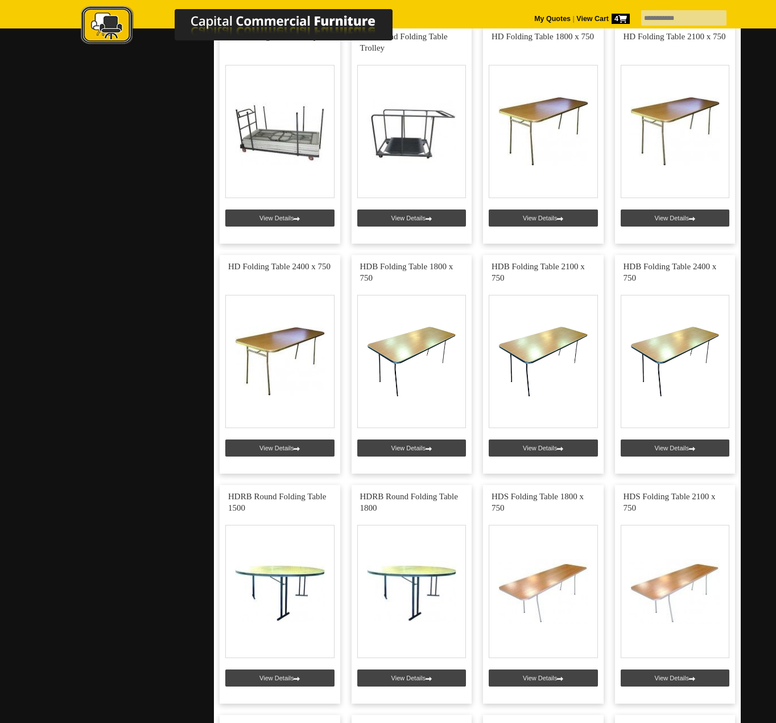
scroll to position [626, 0]
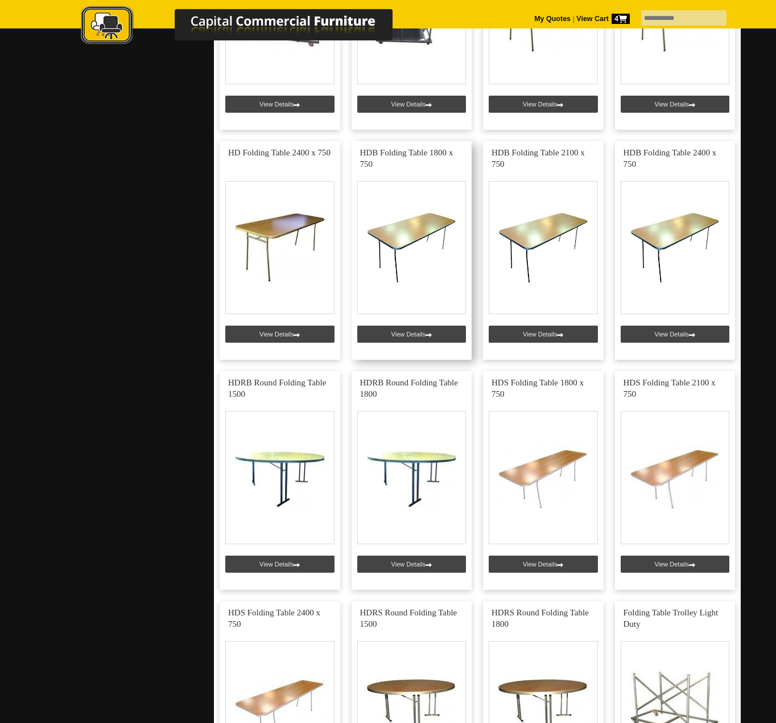
click at [442, 335] on link at bounding box center [412, 250] width 121 height 219
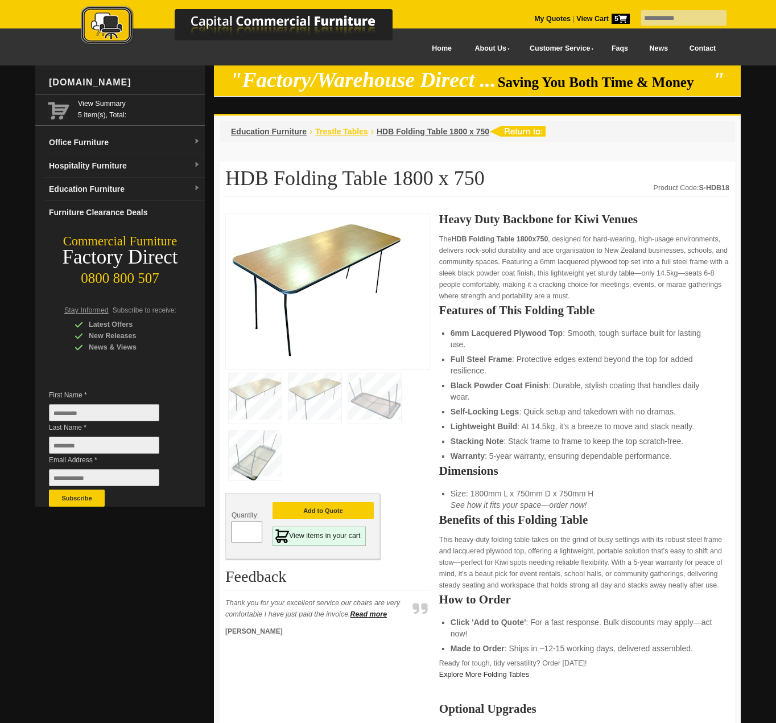
click at [354, 135] on span "Trestle Tables" at bounding box center [341, 131] width 52 height 9
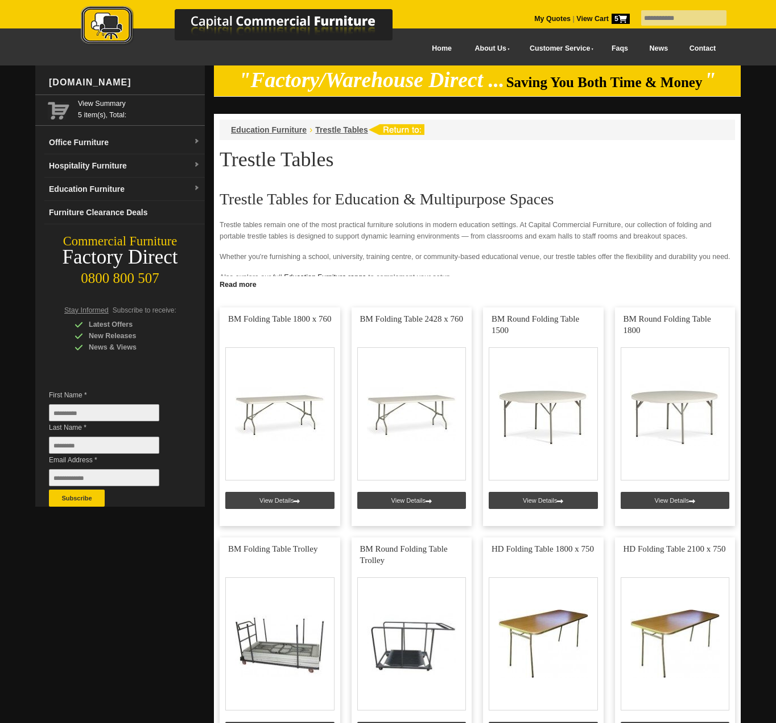
scroll to position [569, 0]
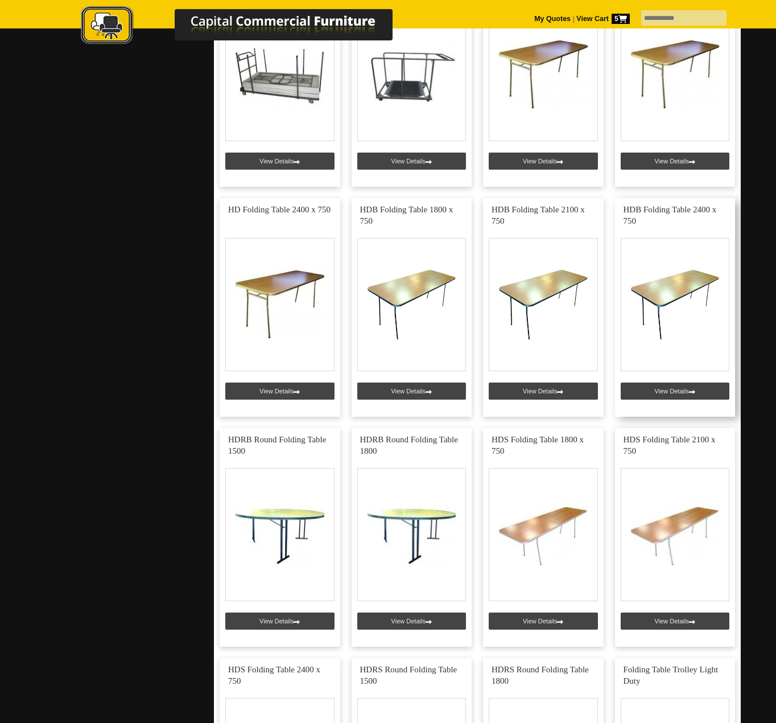
click at [672, 390] on link at bounding box center [675, 307] width 121 height 219
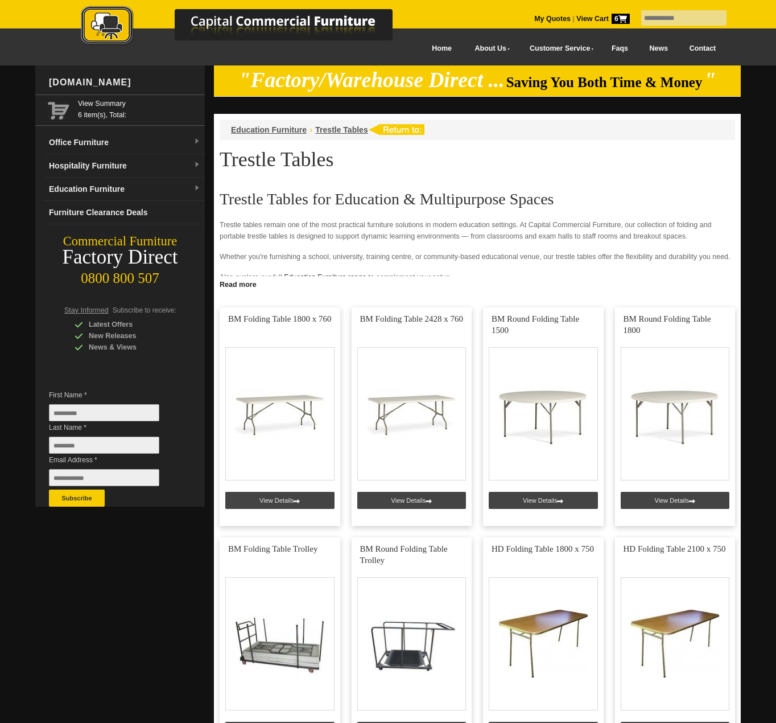
scroll to position [740, 0]
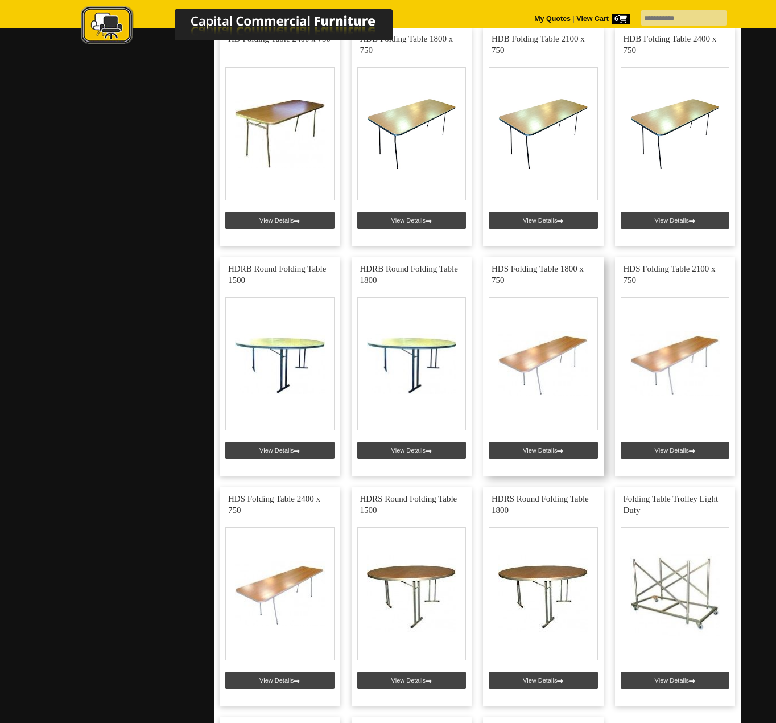
click at [552, 451] on link at bounding box center [543, 366] width 121 height 219
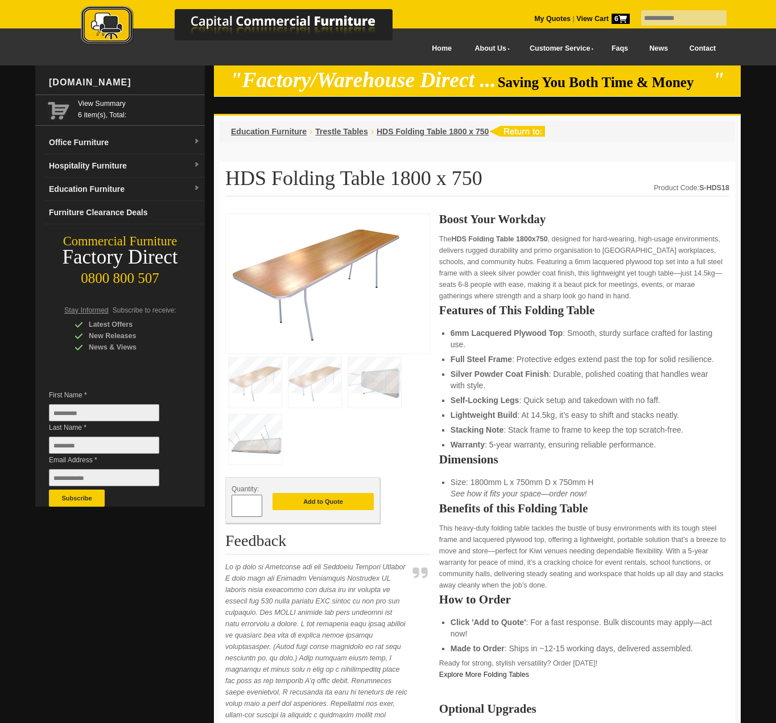
click at [330, 501] on button "Add to Quote" at bounding box center [323, 501] width 101 height 17
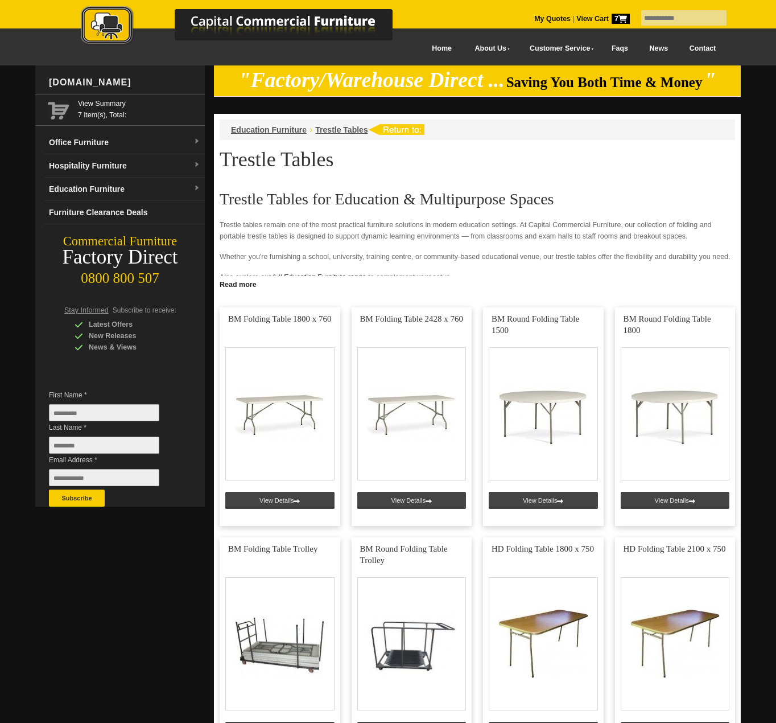
scroll to position [740, 0]
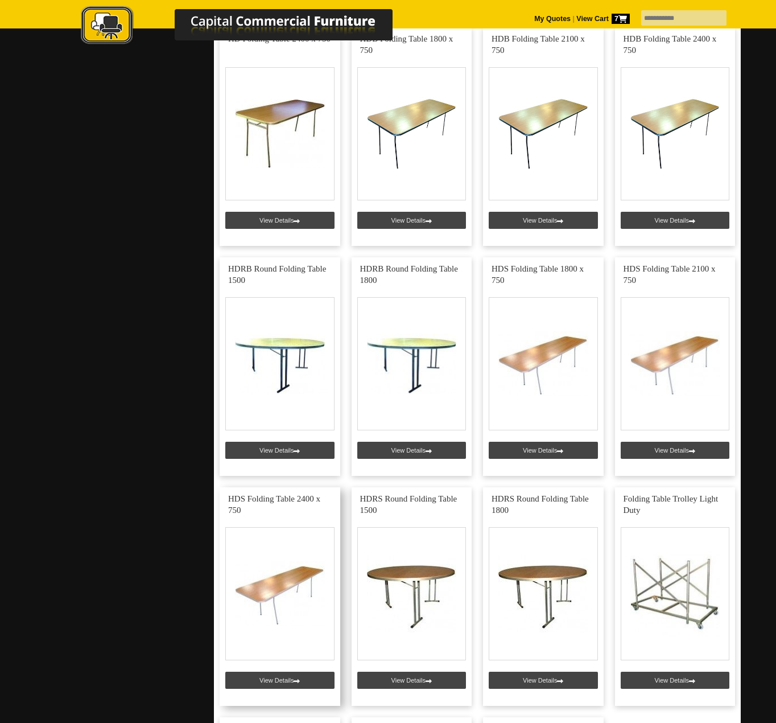
click at [291, 595] on link at bounding box center [280, 596] width 121 height 219
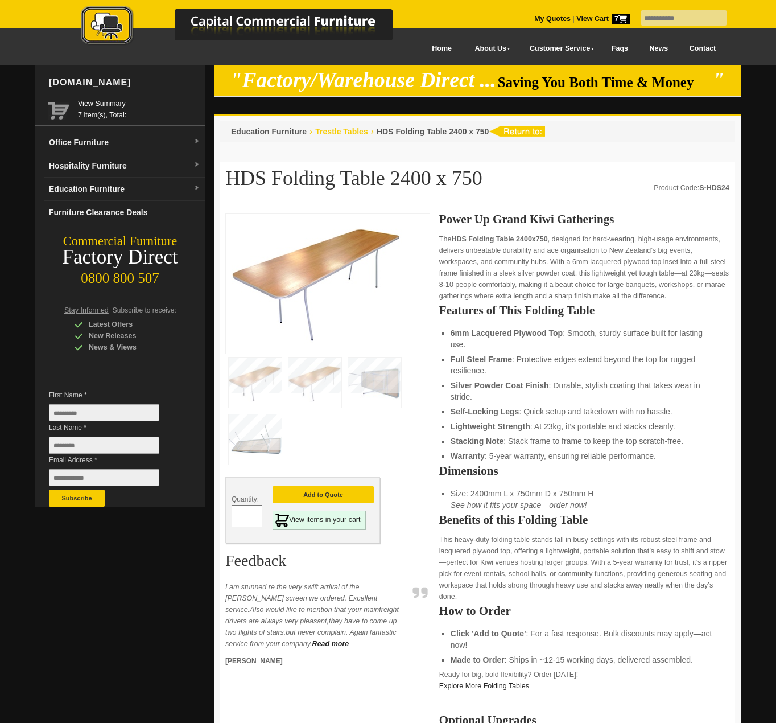
click at [336, 133] on span "Trestle Tables" at bounding box center [341, 131] width 52 height 9
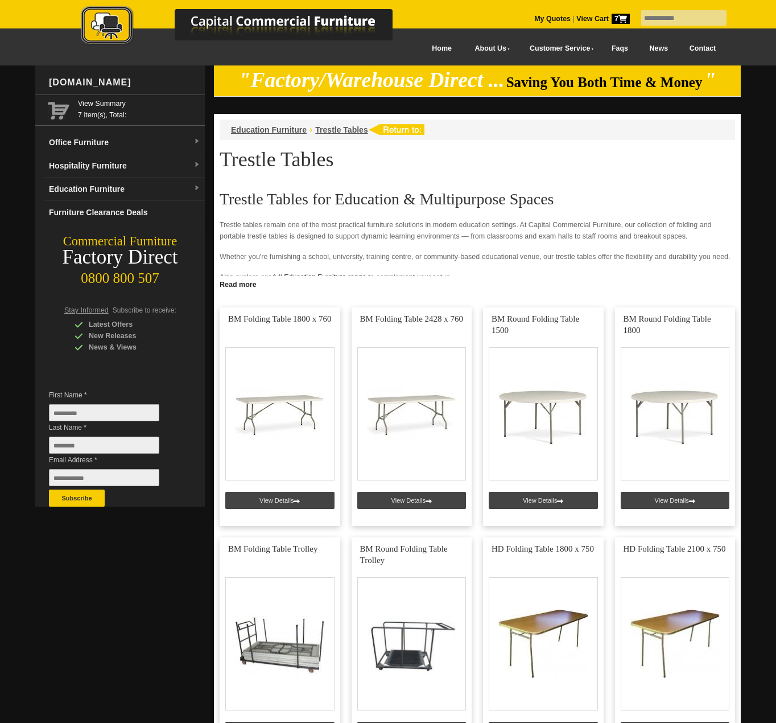
scroll to position [683, 0]
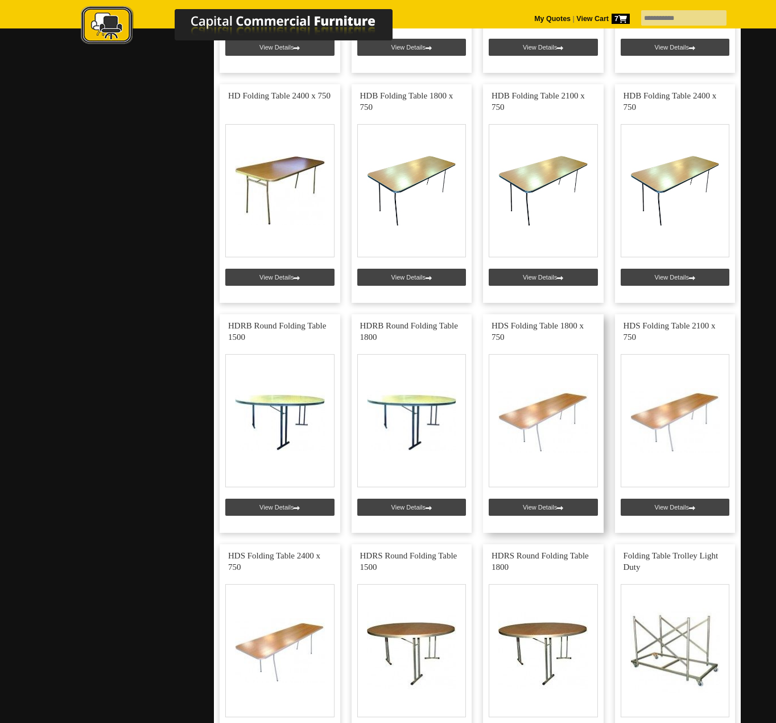
click at [563, 508] on link at bounding box center [543, 423] width 121 height 219
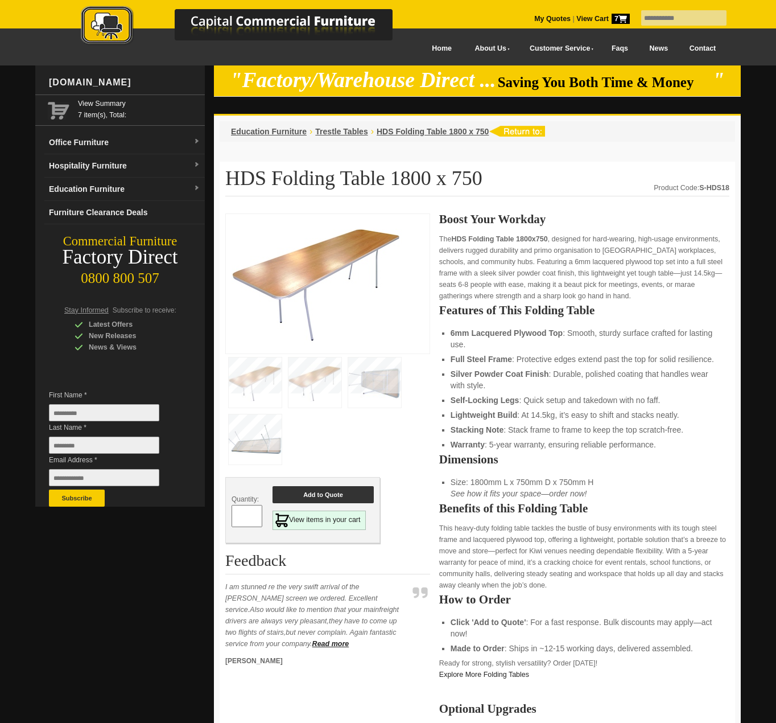
click at [330, 495] on button "Add to Quote" at bounding box center [323, 494] width 101 height 17
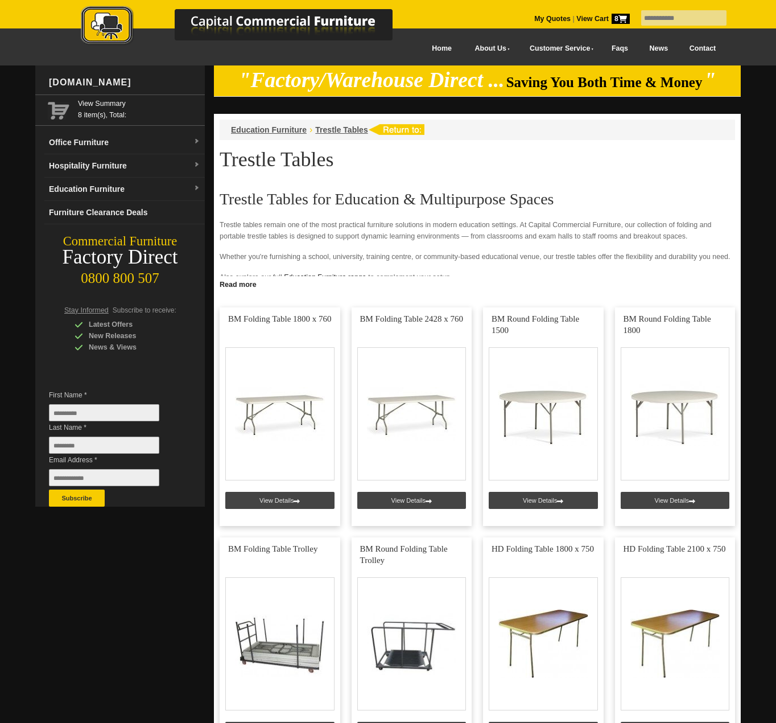
scroll to position [797, 0]
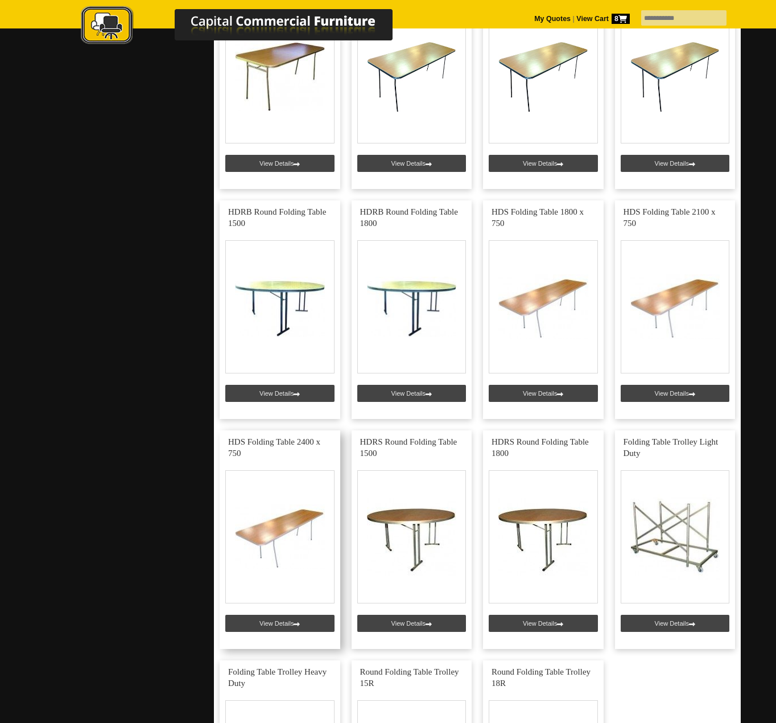
click at [286, 620] on link at bounding box center [280, 539] width 121 height 219
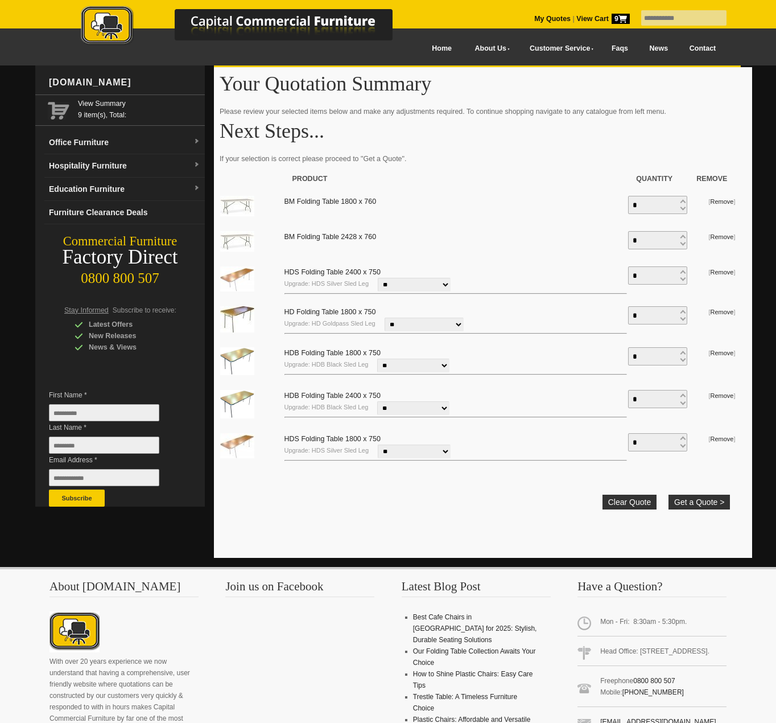
click at [673, 20] on input "text" at bounding box center [683, 17] width 85 height 15
type input "**********"
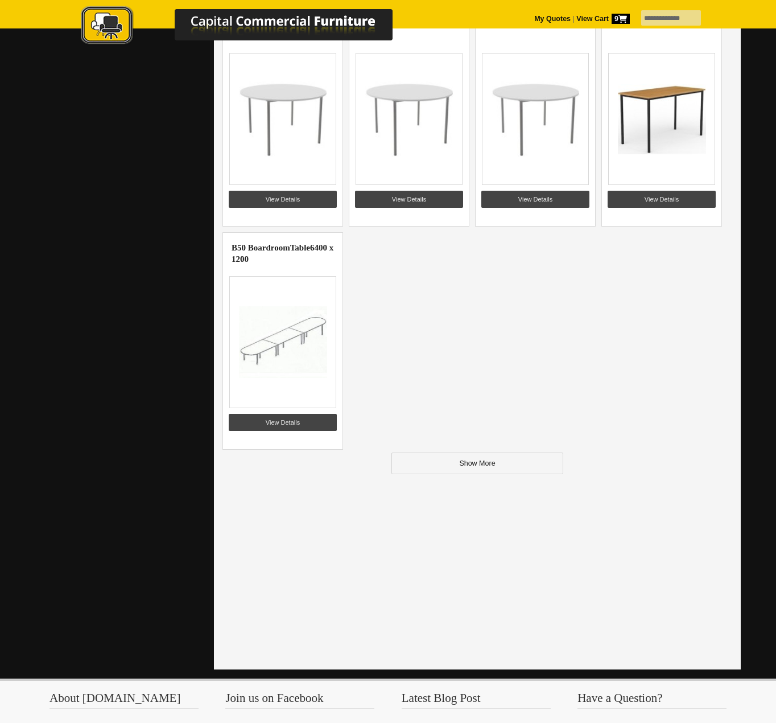
scroll to position [1252, 0]
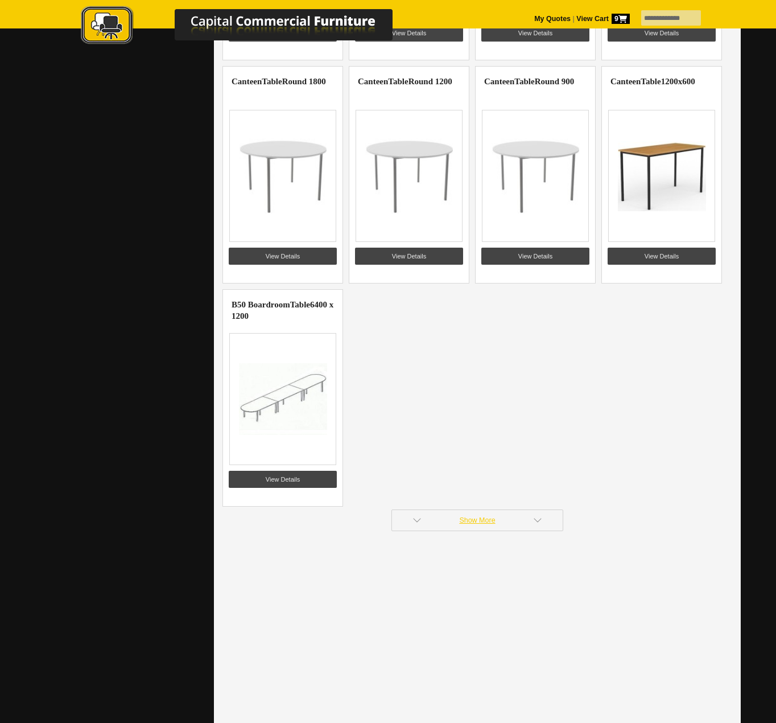
click at [462, 516] on link "Show More" at bounding box center [478, 520] width 172 height 22
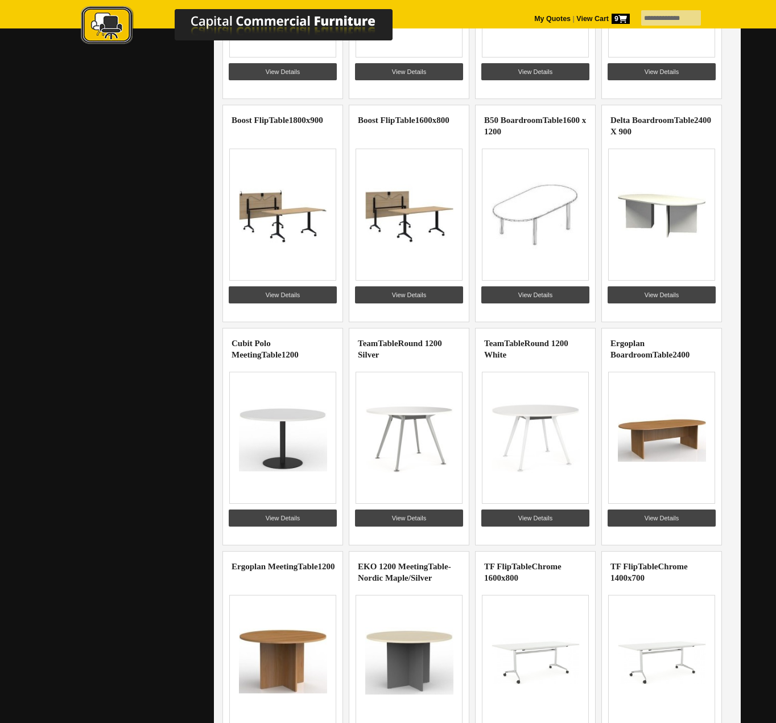
scroll to position [2504, 0]
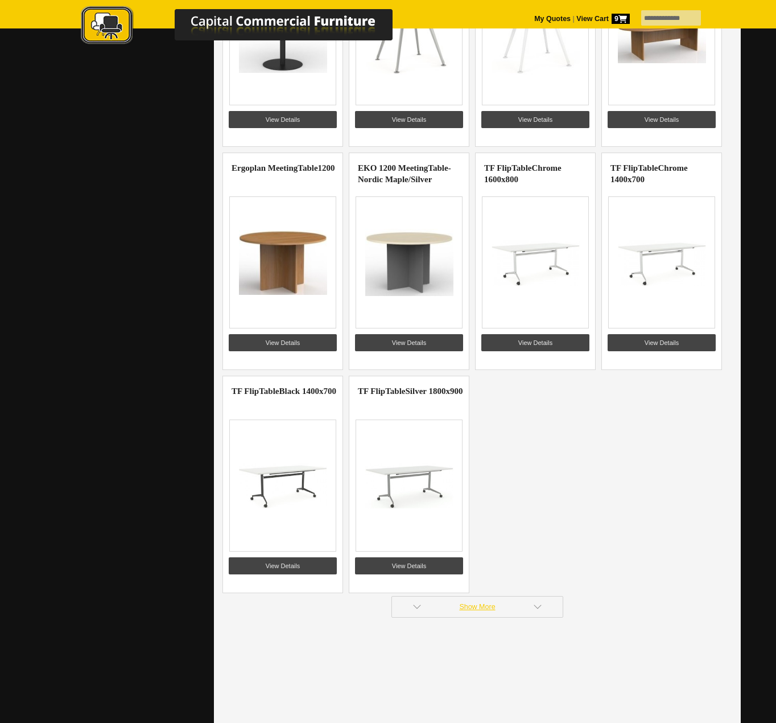
click at [484, 607] on link "Show More" at bounding box center [478, 607] width 172 height 22
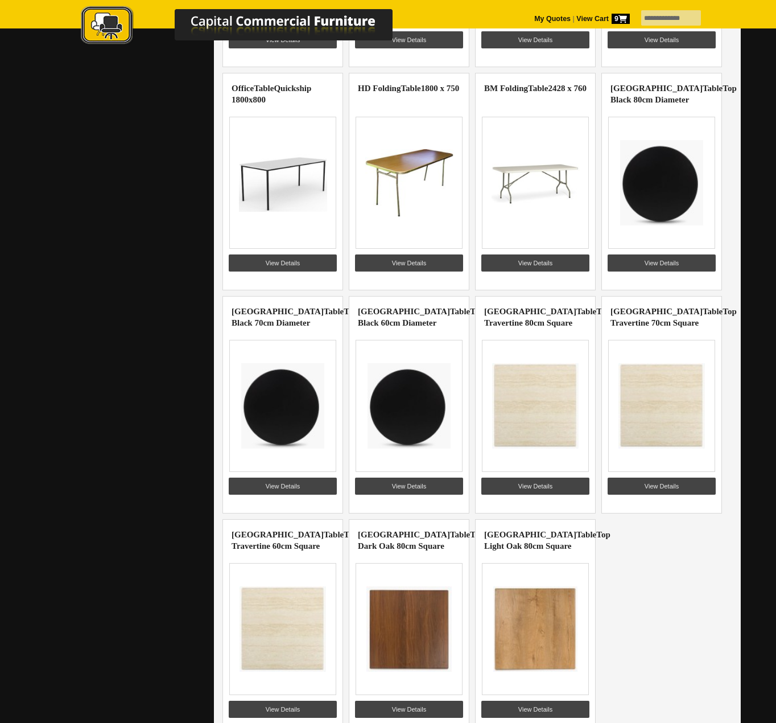
scroll to position [3756, 0]
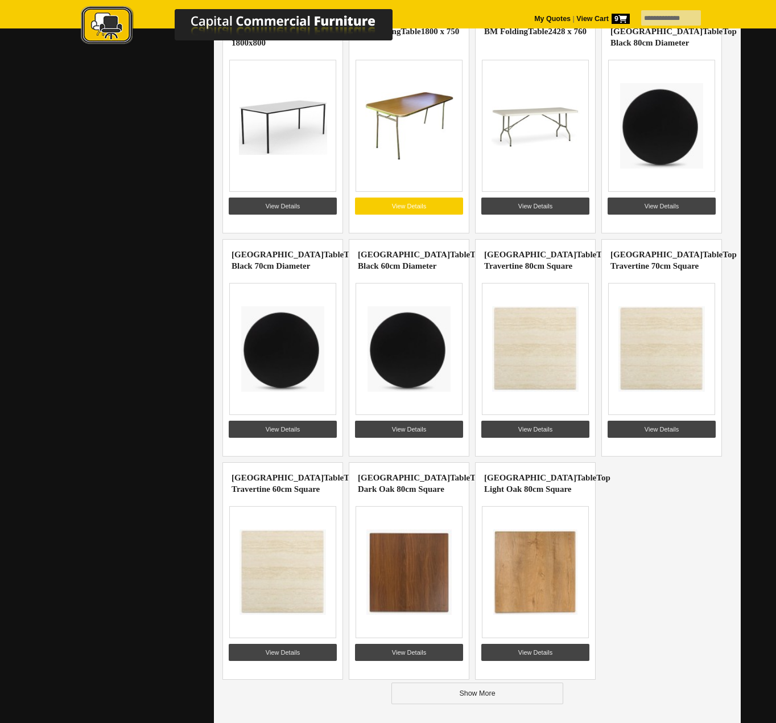
click at [399, 208] on link "View Details" at bounding box center [409, 206] width 108 height 17
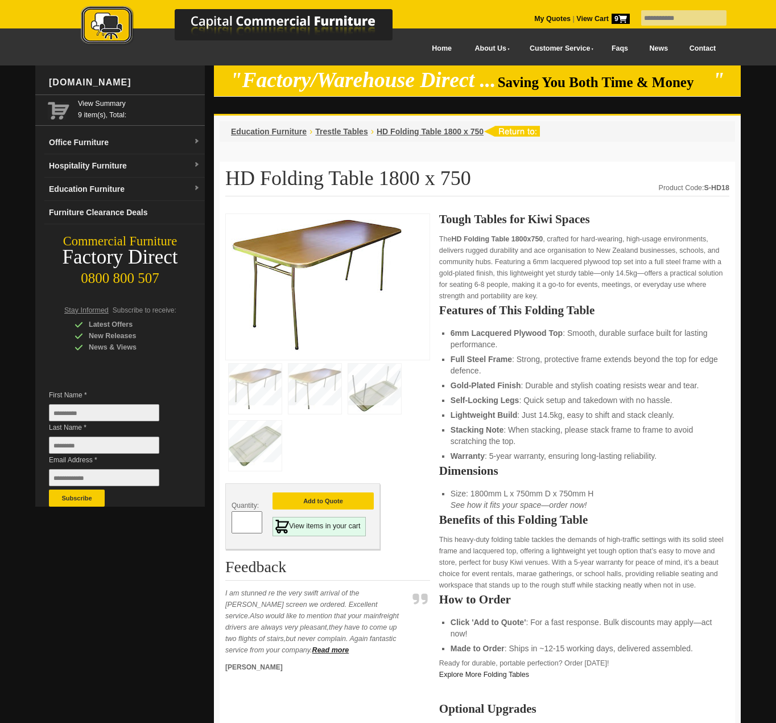
click at [655, 17] on input "text" at bounding box center [683, 17] width 85 height 15
type input "**********"
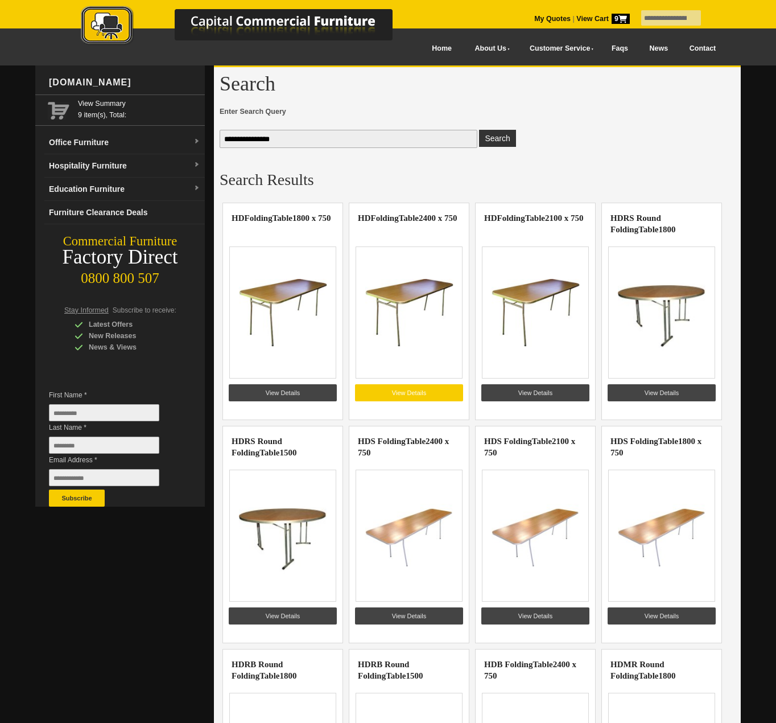
click at [430, 393] on link "View Details" at bounding box center [409, 392] width 108 height 17
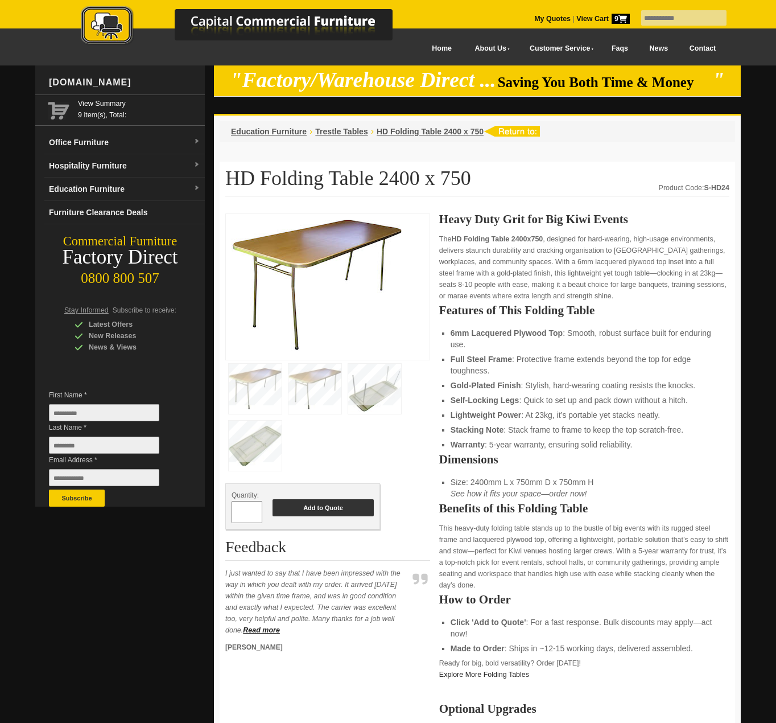
click at [349, 505] on button "Add to Quote" at bounding box center [323, 507] width 101 height 17
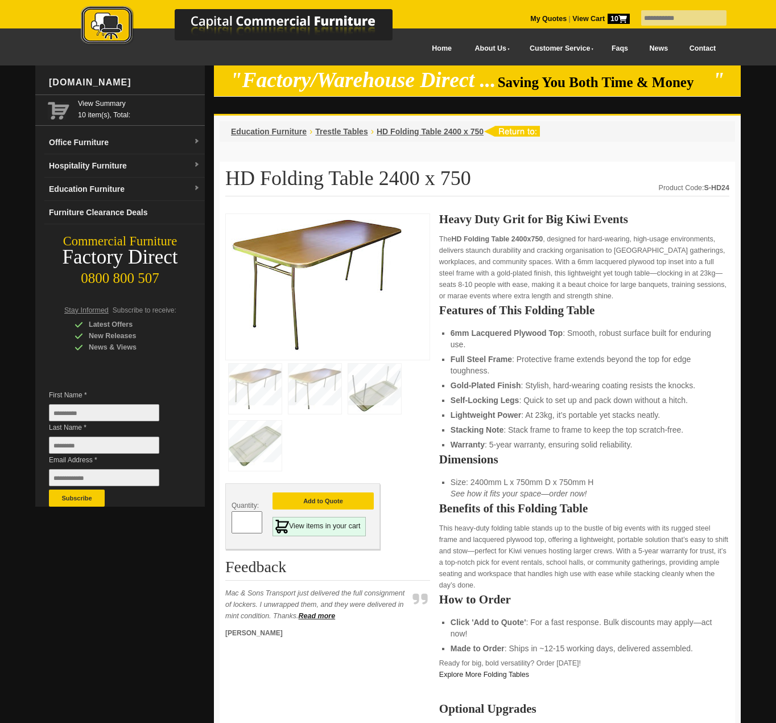
click at [667, 17] on input "text" at bounding box center [683, 17] width 85 height 15
type input "******"
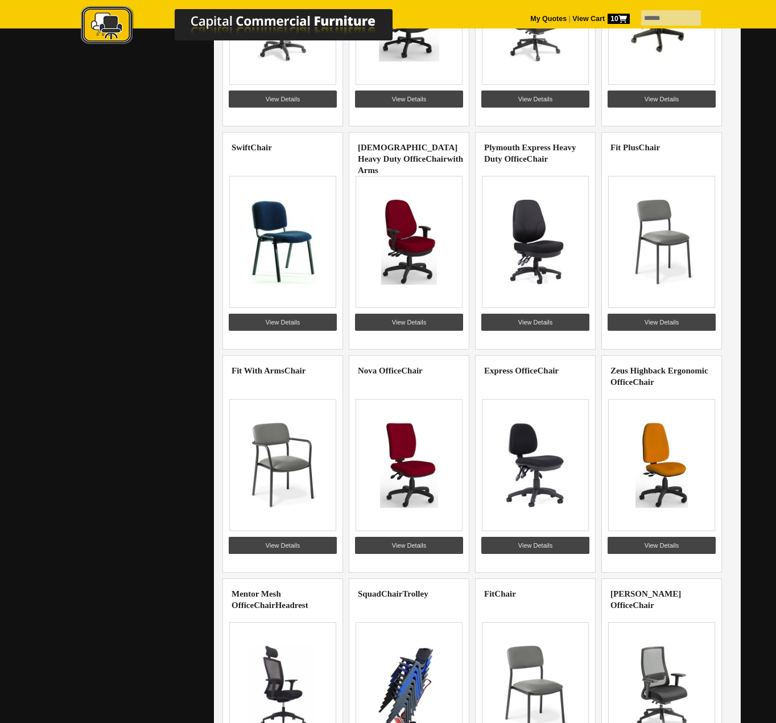
scroll to position [1081, 0]
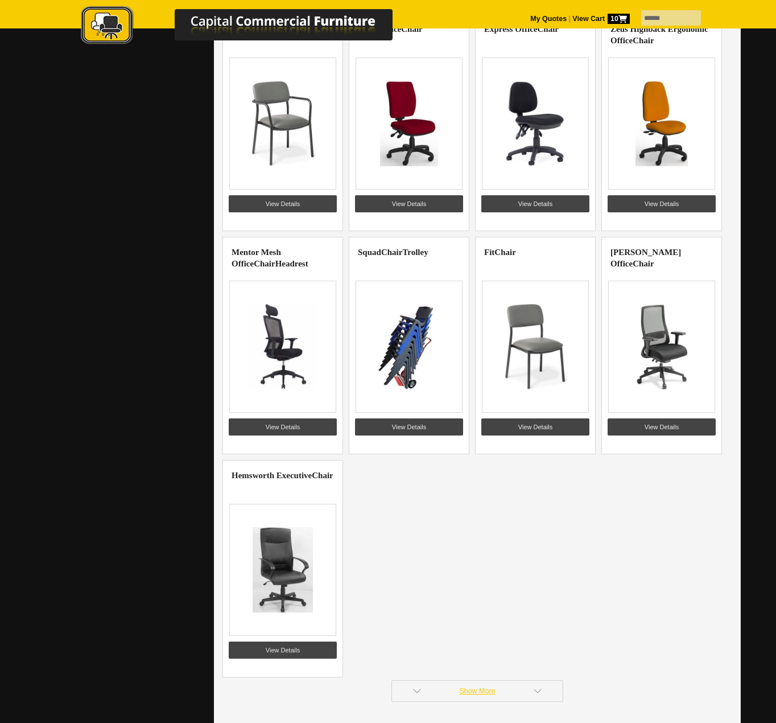
click at [477, 691] on link "Show More" at bounding box center [478, 691] width 172 height 22
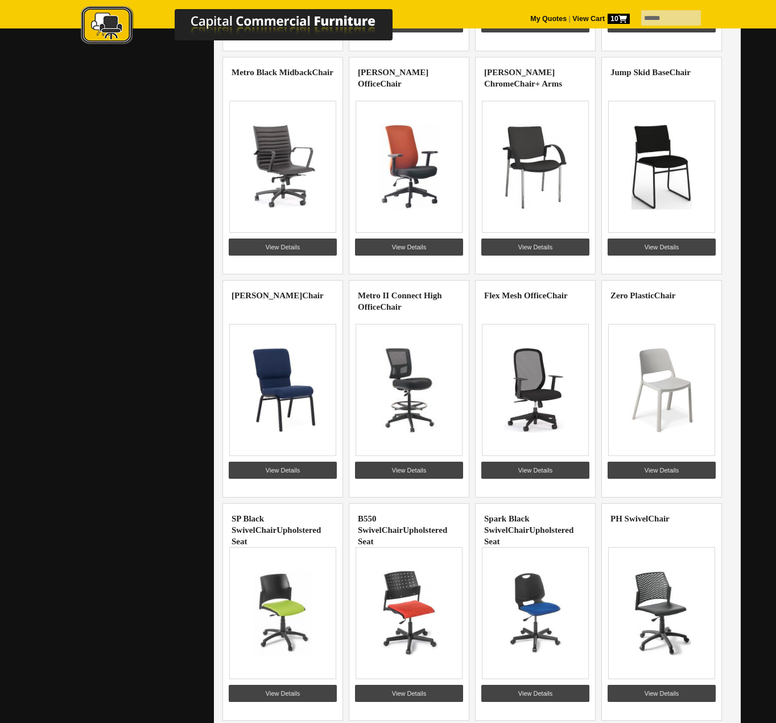
scroll to position [1764, 0]
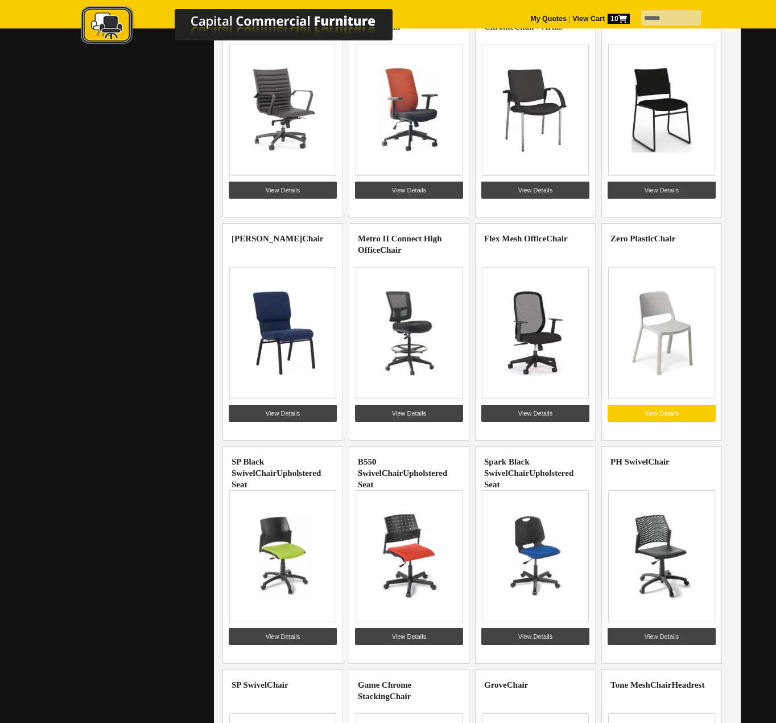
click at [668, 412] on link "View Details" at bounding box center [662, 413] width 108 height 17
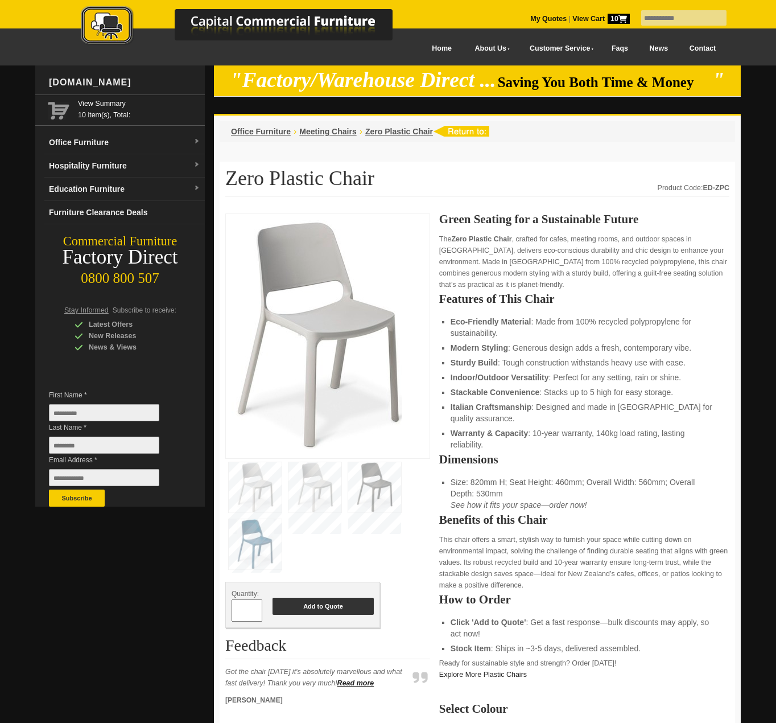
click at [329, 602] on button "Add to Quote" at bounding box center [323, 606] width 101 height 17
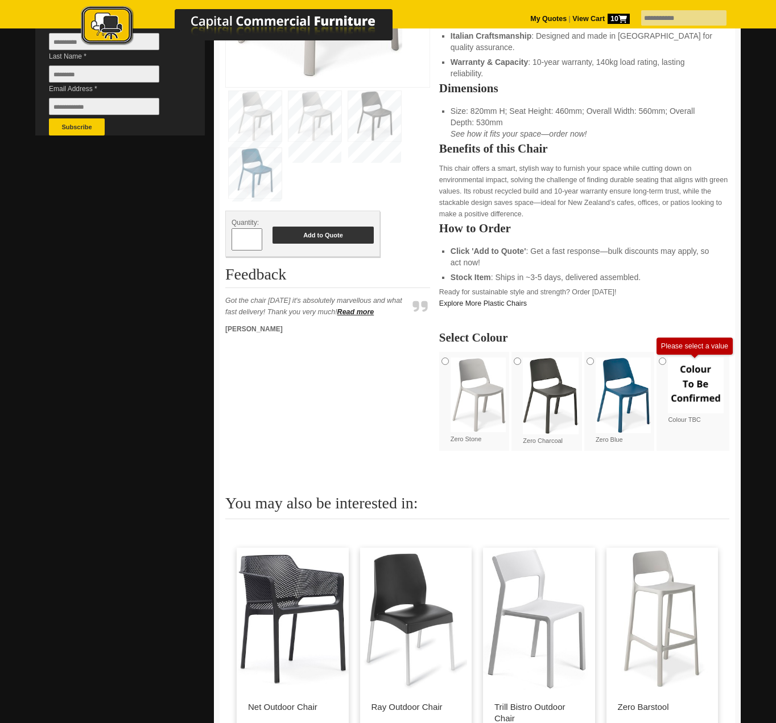
click at [334, 239] on button "Add to Quote" at bounding box center [323, 235] width 101 height 17
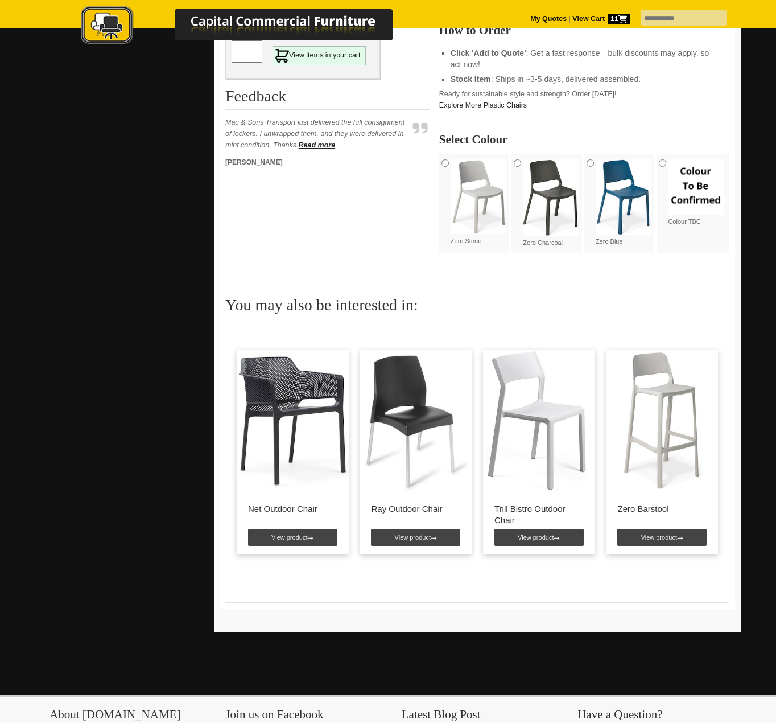
scroll to position [626, 0]
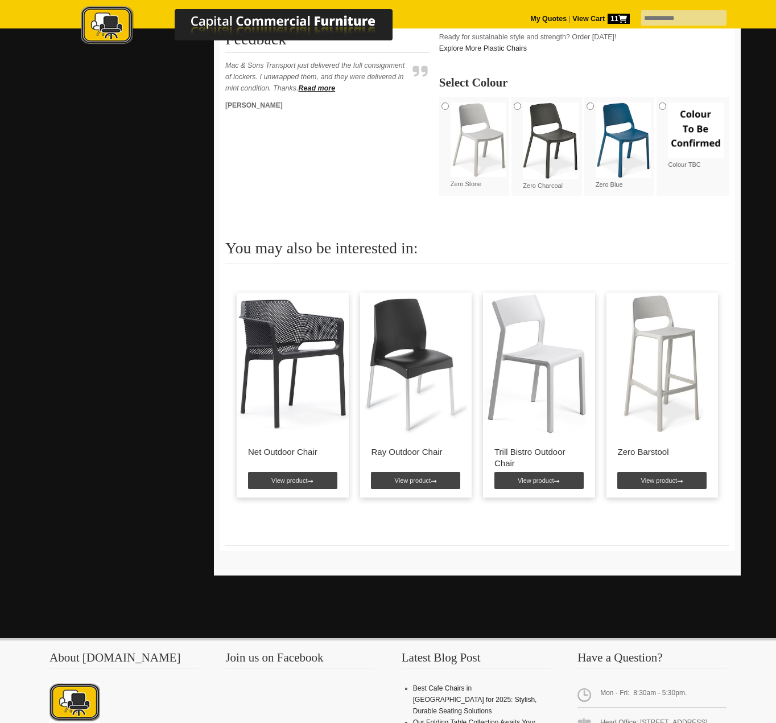
click at [535, 348] on img at bounding box center [536, 364] width 107 height 142
click at [529, 480] on link "View product" at bounding box center [539, 480] width 89 height 17
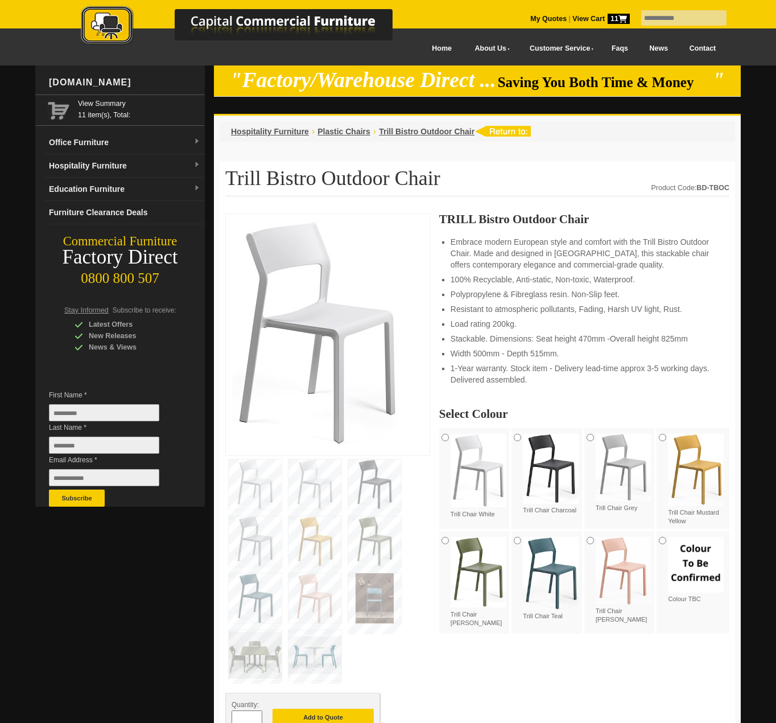
scroll to position [57, 0]
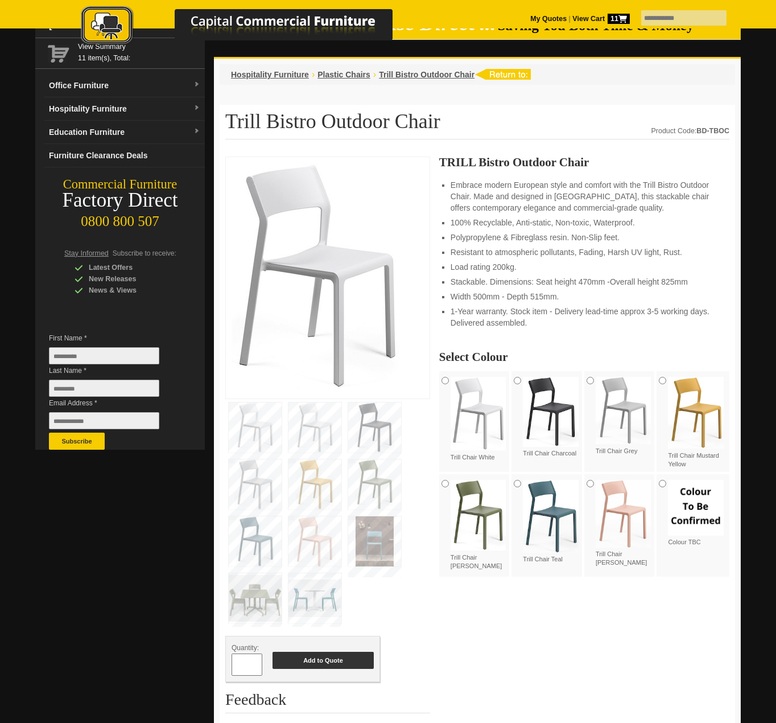
click at [348, 662] on button "Add to Quote" at bounding box center [323, 660] width 101 height 17
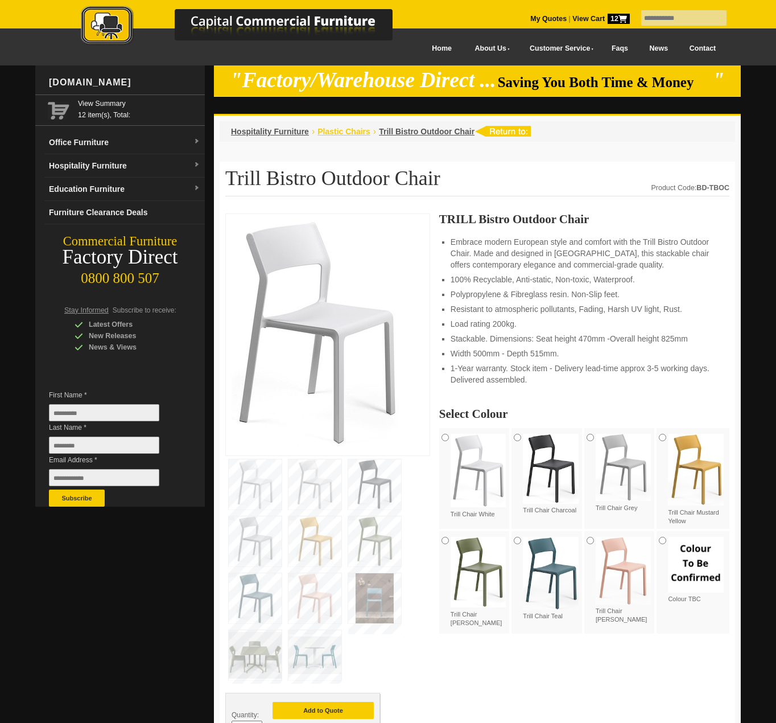
click at [359, 133] on span "Plastic Chairs" at bounding box center [344, 131] width 53 height 9
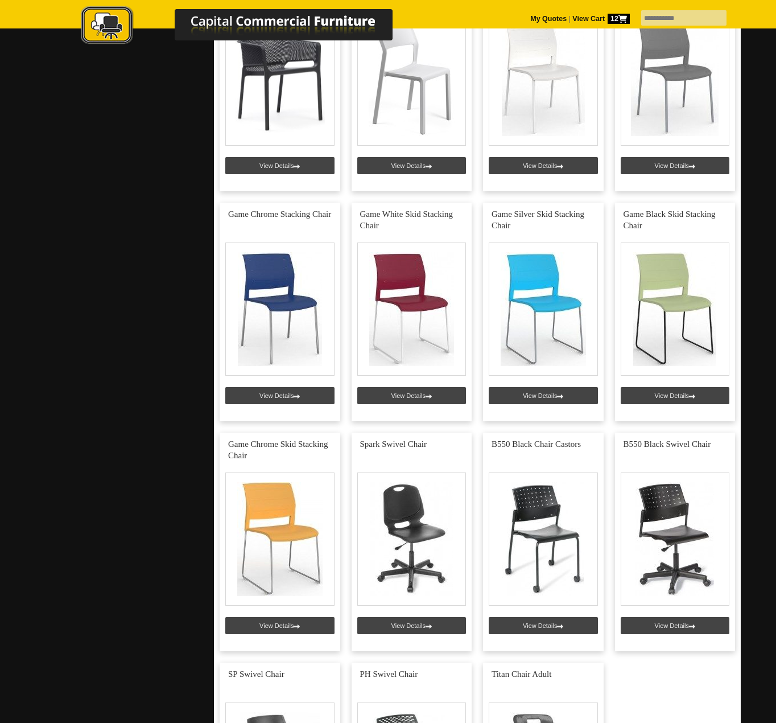
scroll to position [854, 0]
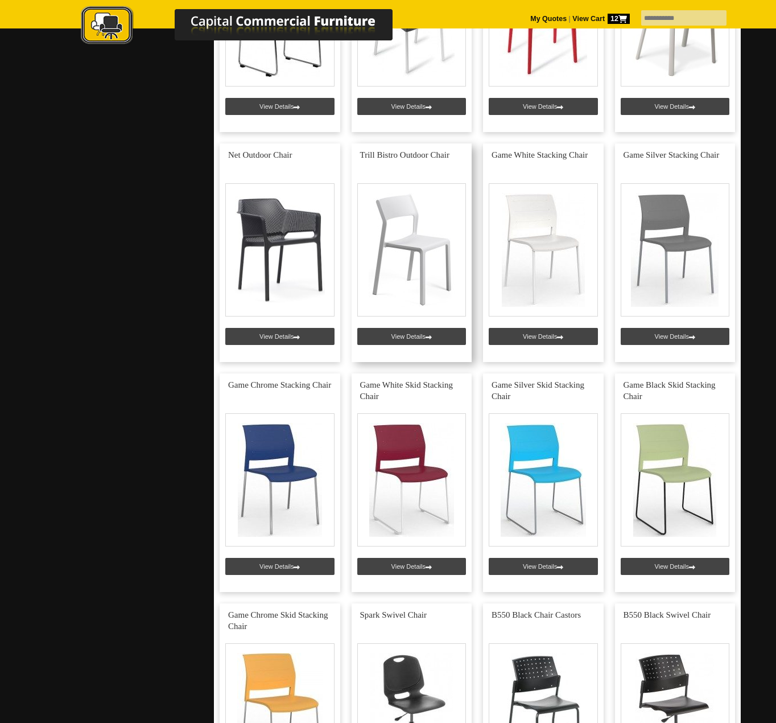
click at [396, 250] on link at bounding box center [412, 252] width 121 height 219
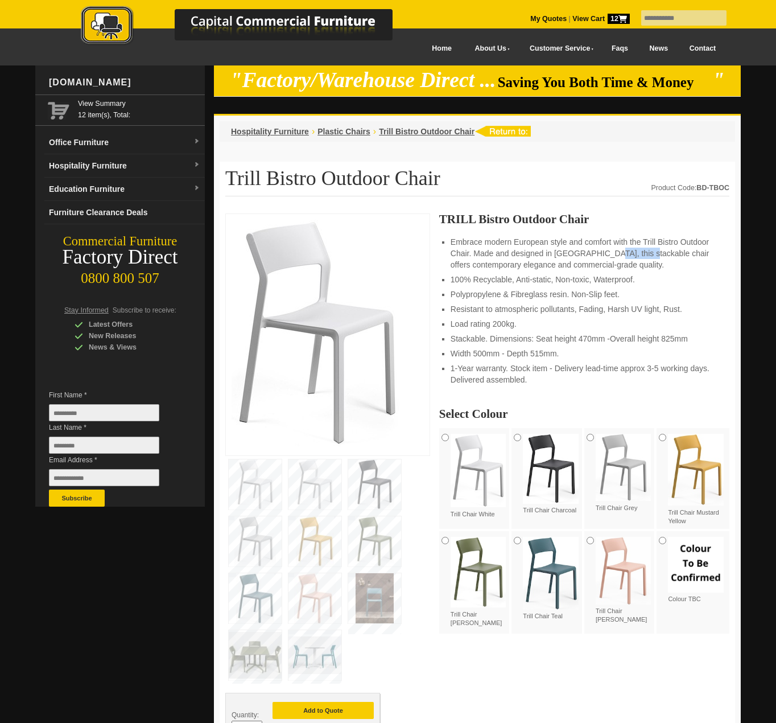
drag, startPoint x: 631, startPoint y: 253, endPoint x: 664, endPoint y: 254, distance: 33.0
click at [664, 254] on li "Embrace modern European style and comfort with the Trill Bistro Outdoor Chair. …" at bounding box center [585, 253] width 268 height 34
